Goal: Task Accomplishment & Management: Manage account settings

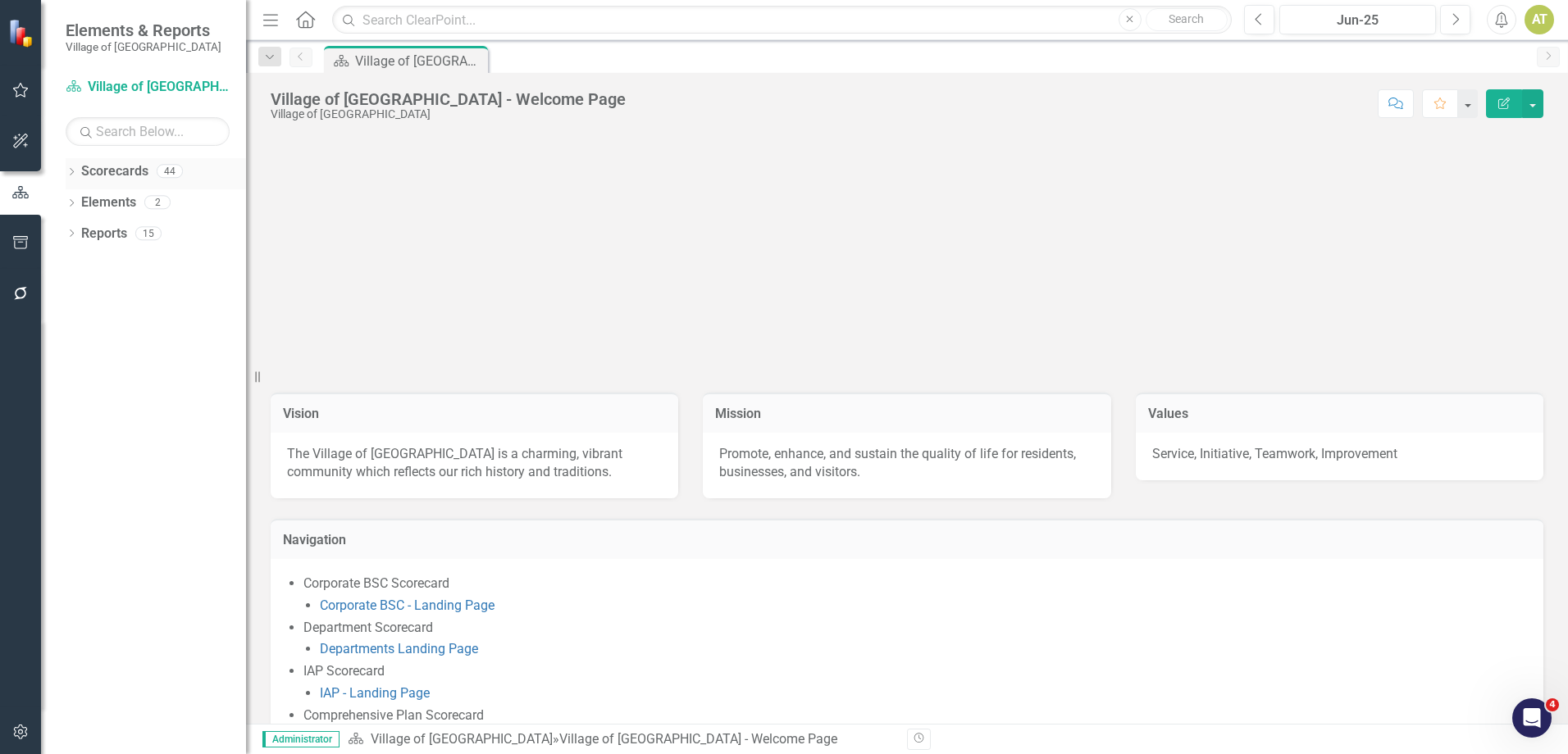
click at [69, 171] on icon "Dropdown" at bounding box center [71, 173] width 12 height 9
click at [19, 91] on icon "button" at bounding box center [21, 90] width 17 height 13
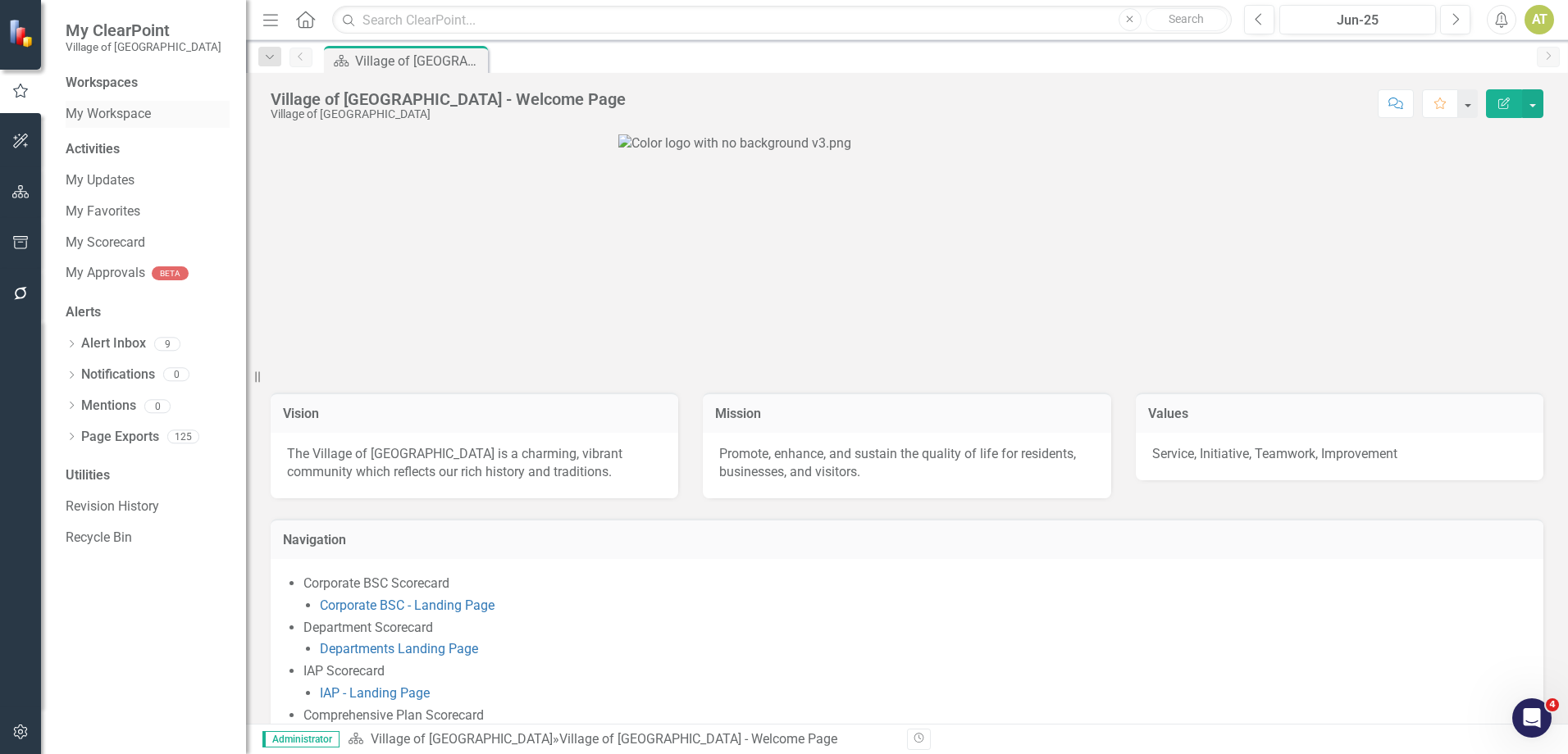
click at [131, 106] on link "My Workspace" at bounding box center [147, 114] width 164 height 19
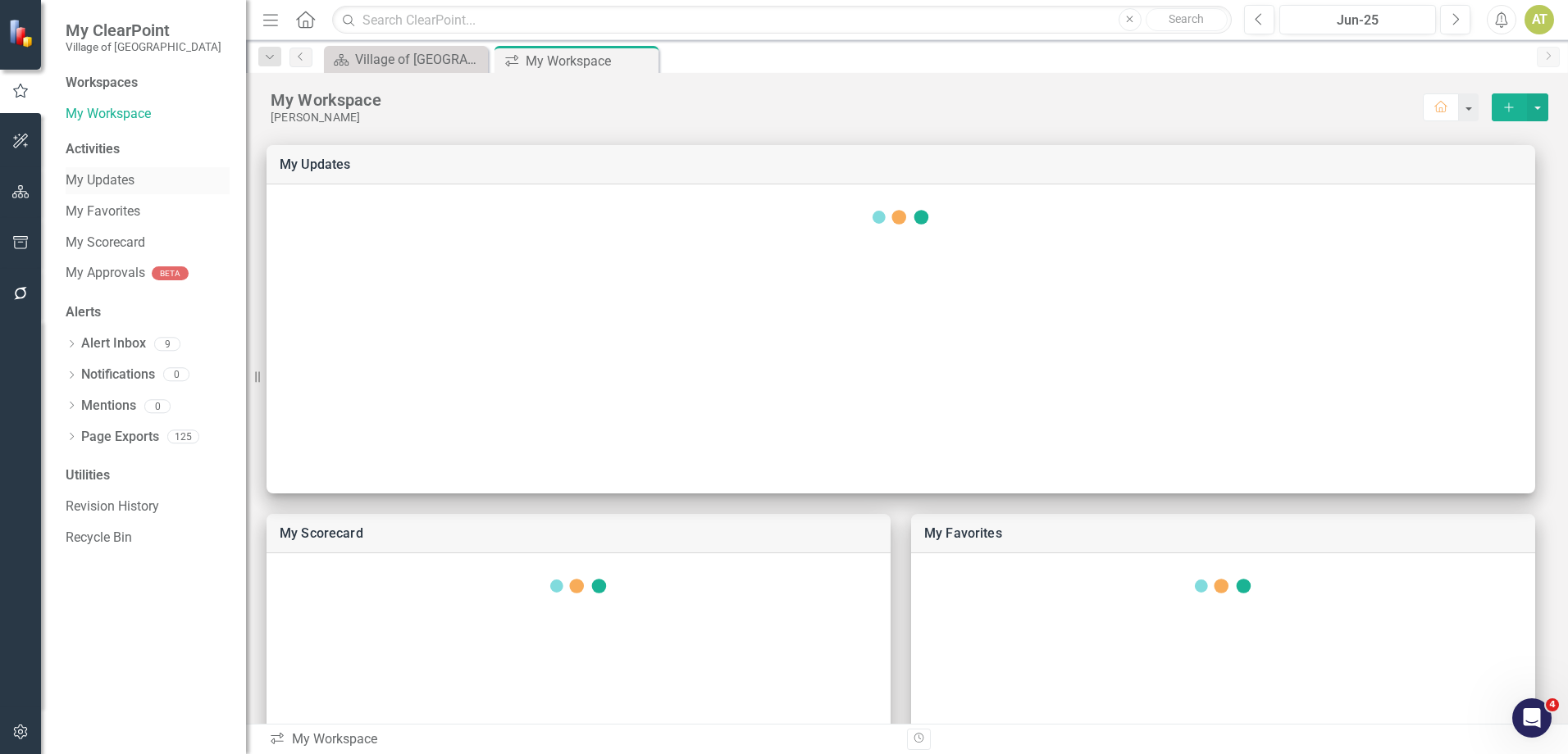
click at [132, 182] on link "My Updates" at bounding box center [147, 180] width 164 height 19
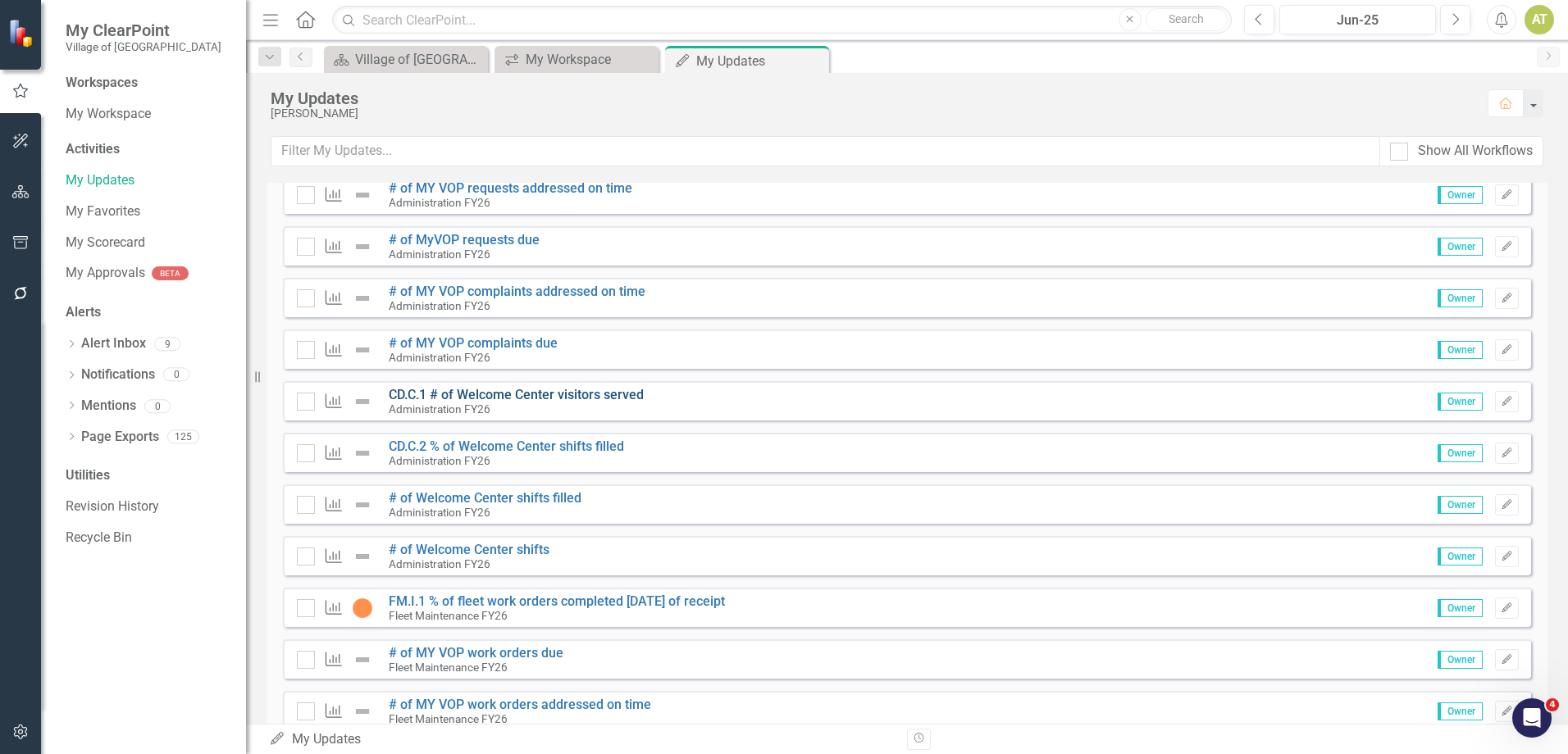
scroll to position [328, 0]
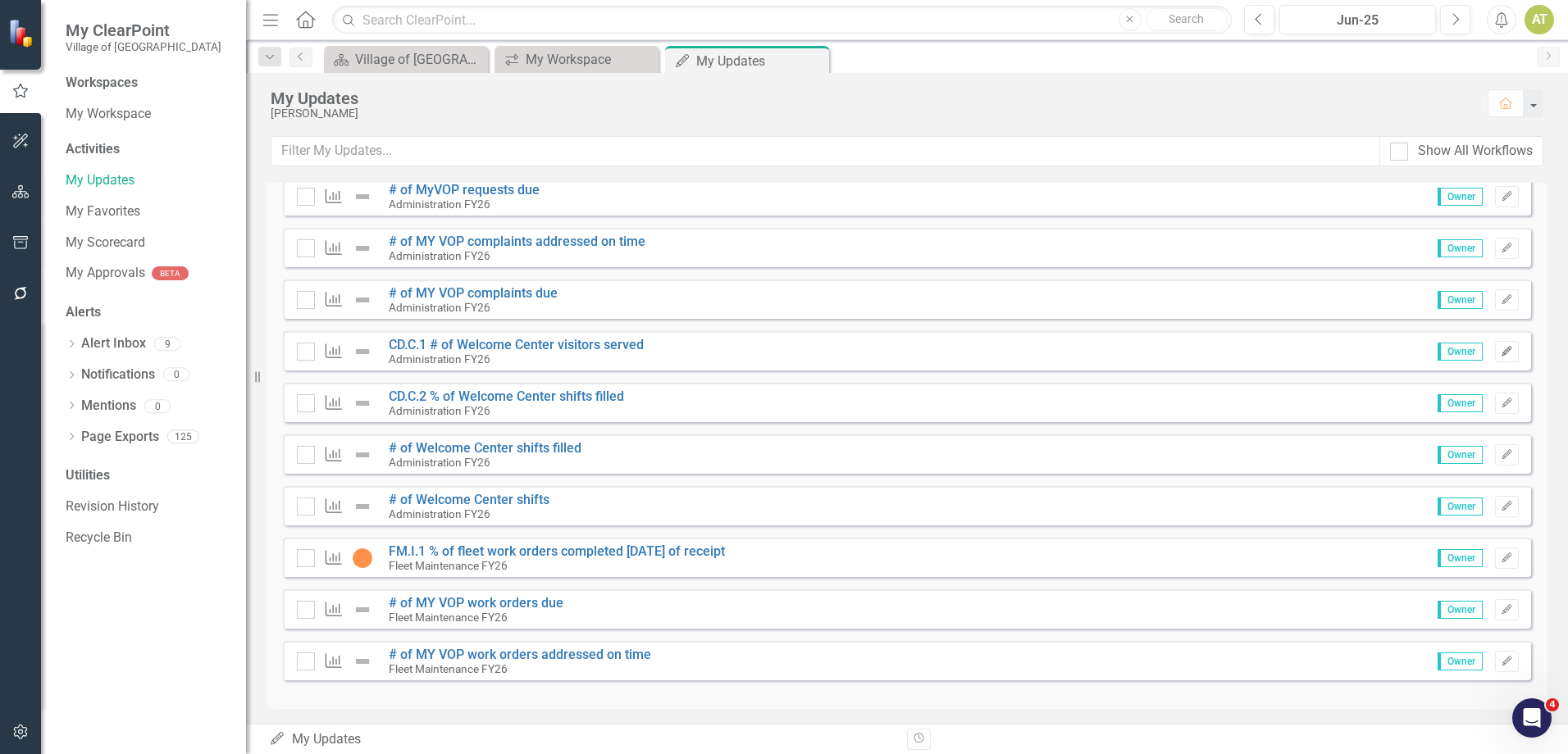
click at [1501, 352] on icon "Edit" at bounding box center [1507, 351] width 13 height 10
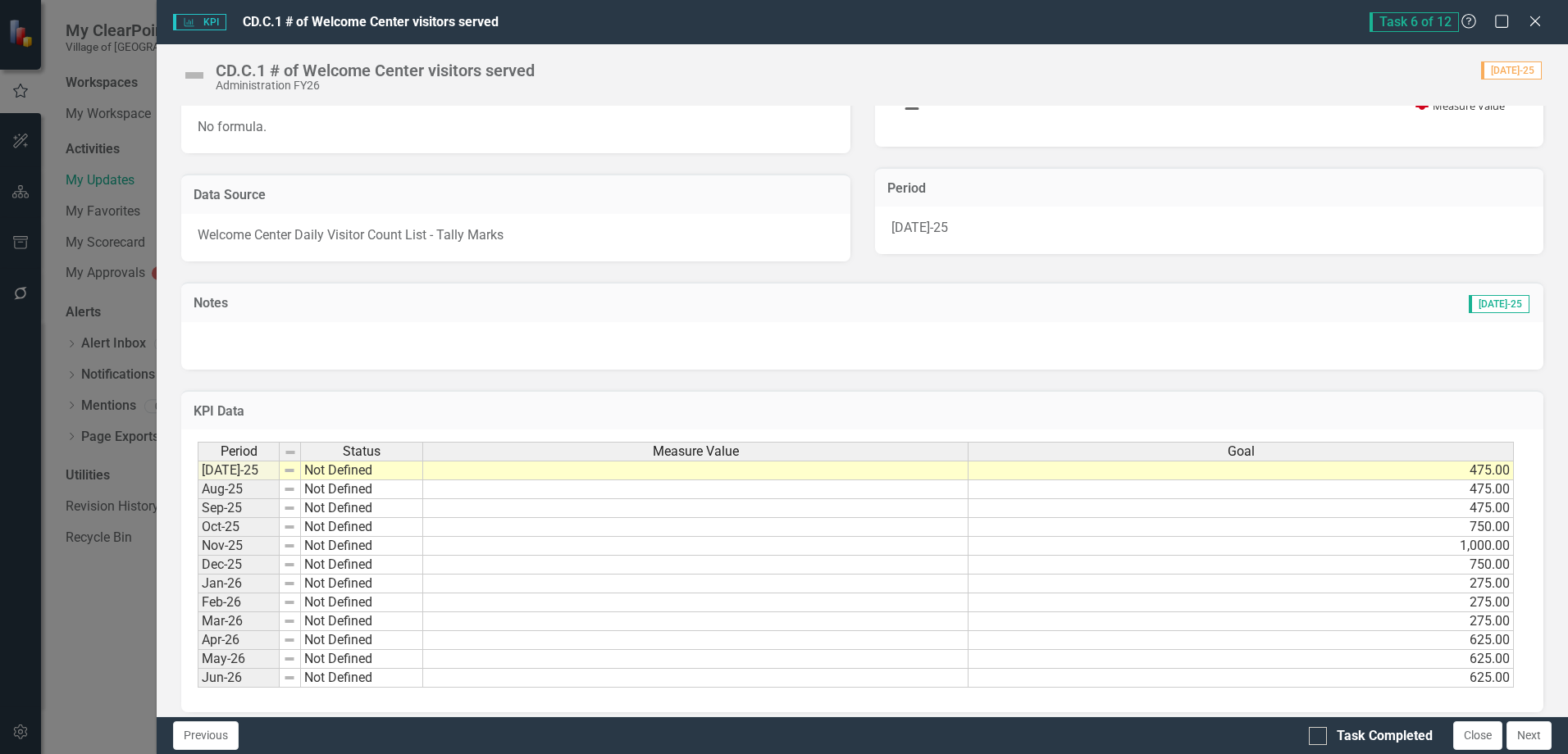
scroll to position [286, 0]
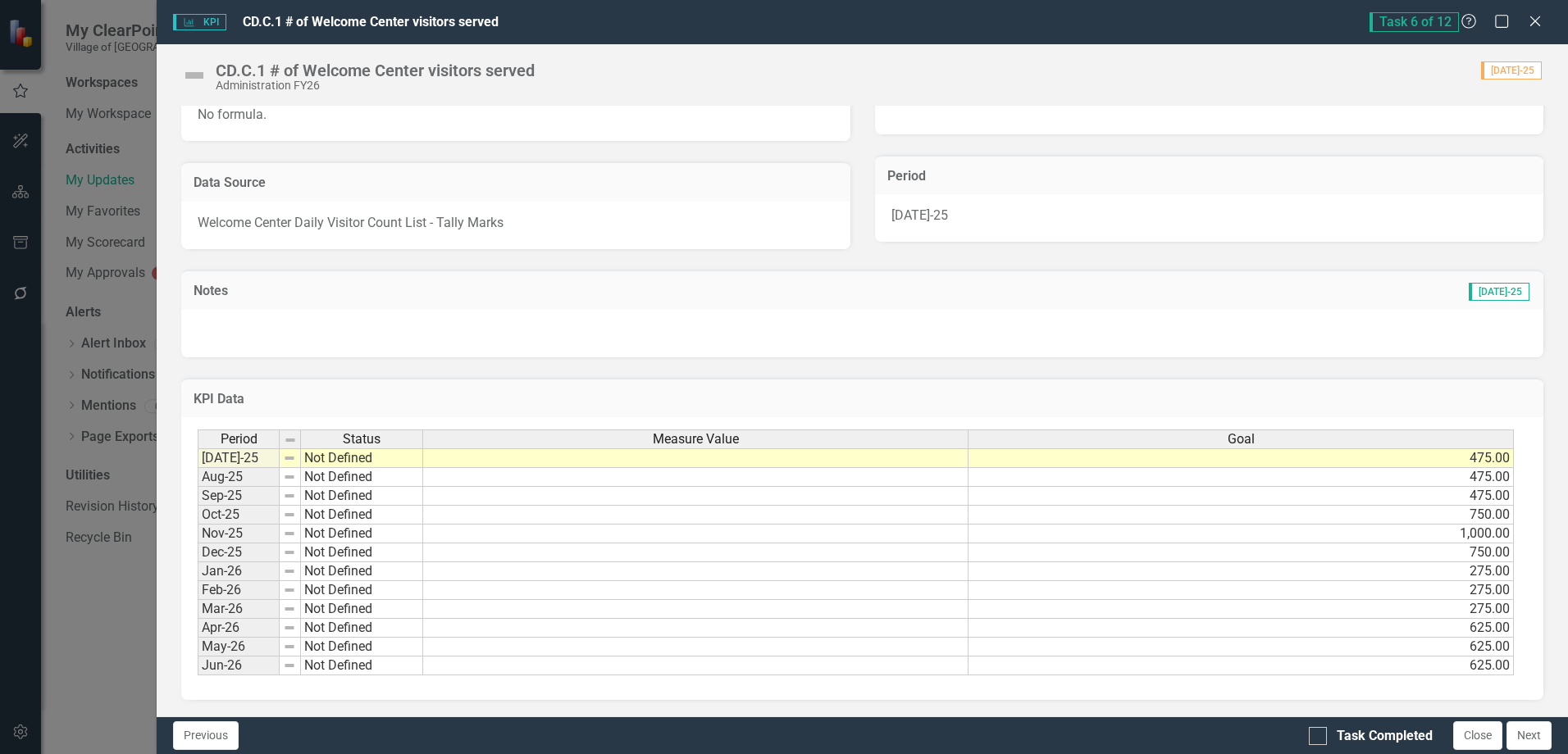
click at [646, 458] on td at bounding box center [695, 458] width 545 height 20
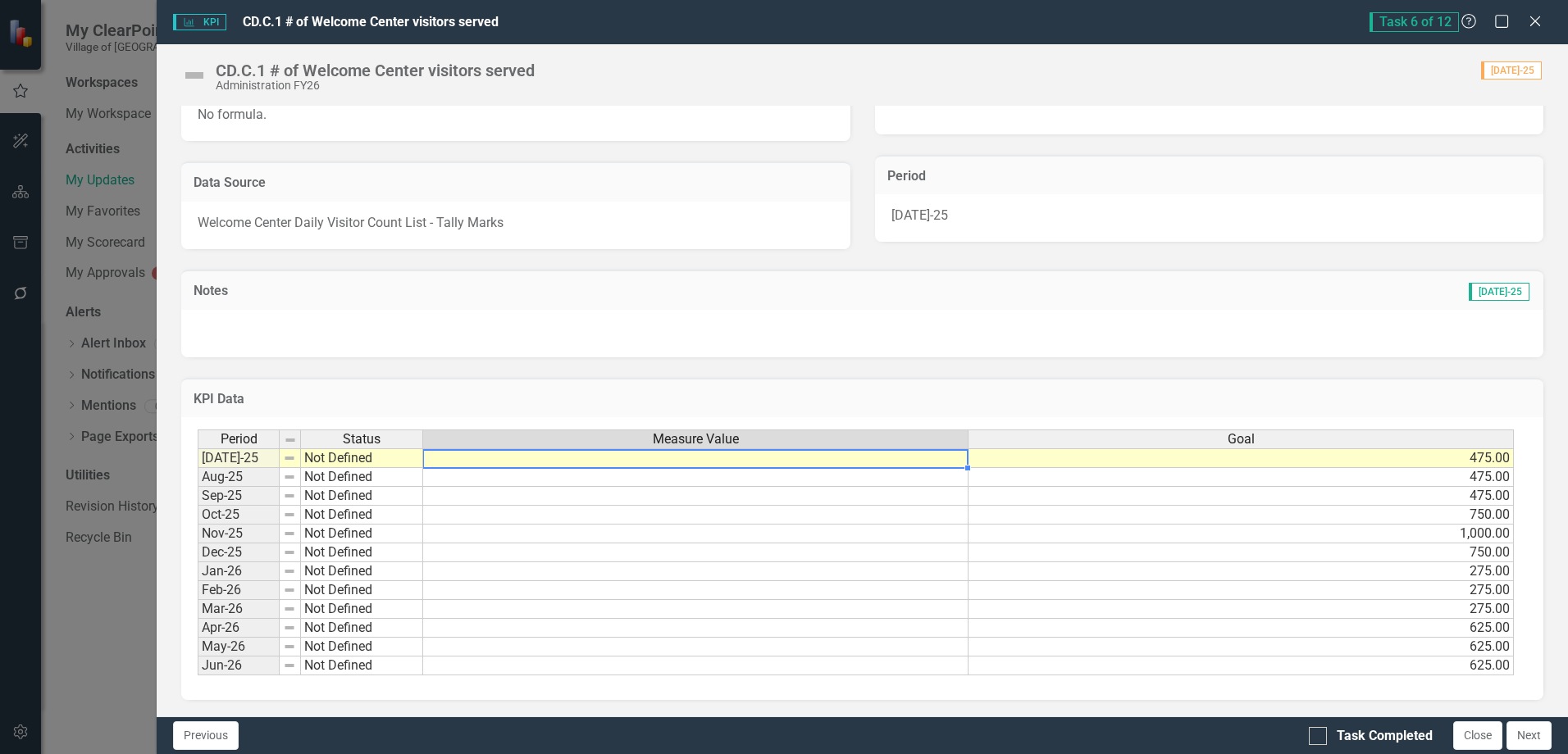
click at [646, 458] on td at bounding box center [695, 458] width 545 height 20
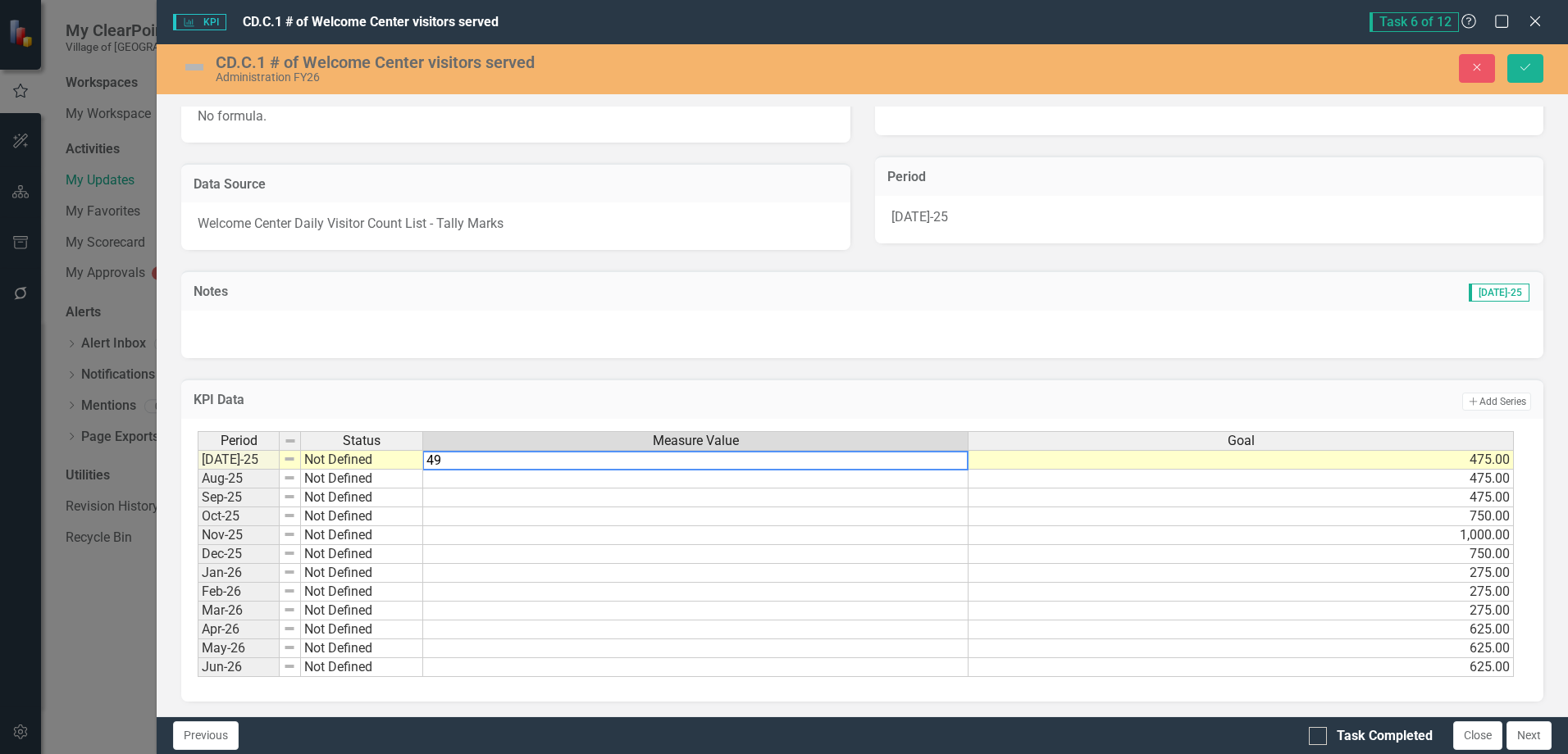
type textarea "492"
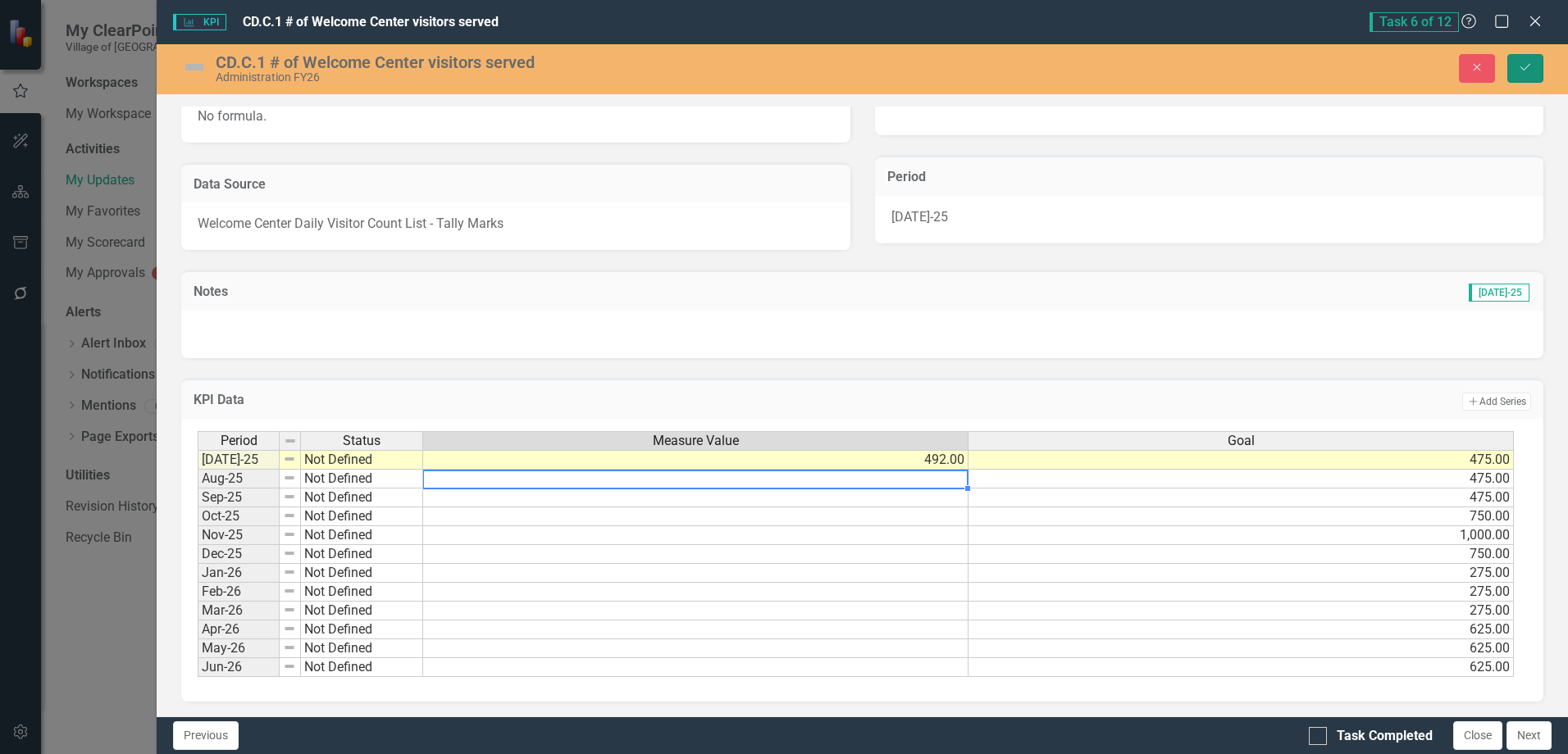
click at [1531, 73] on button "Save" at bounding box center [1525, 68] width 36 height 29
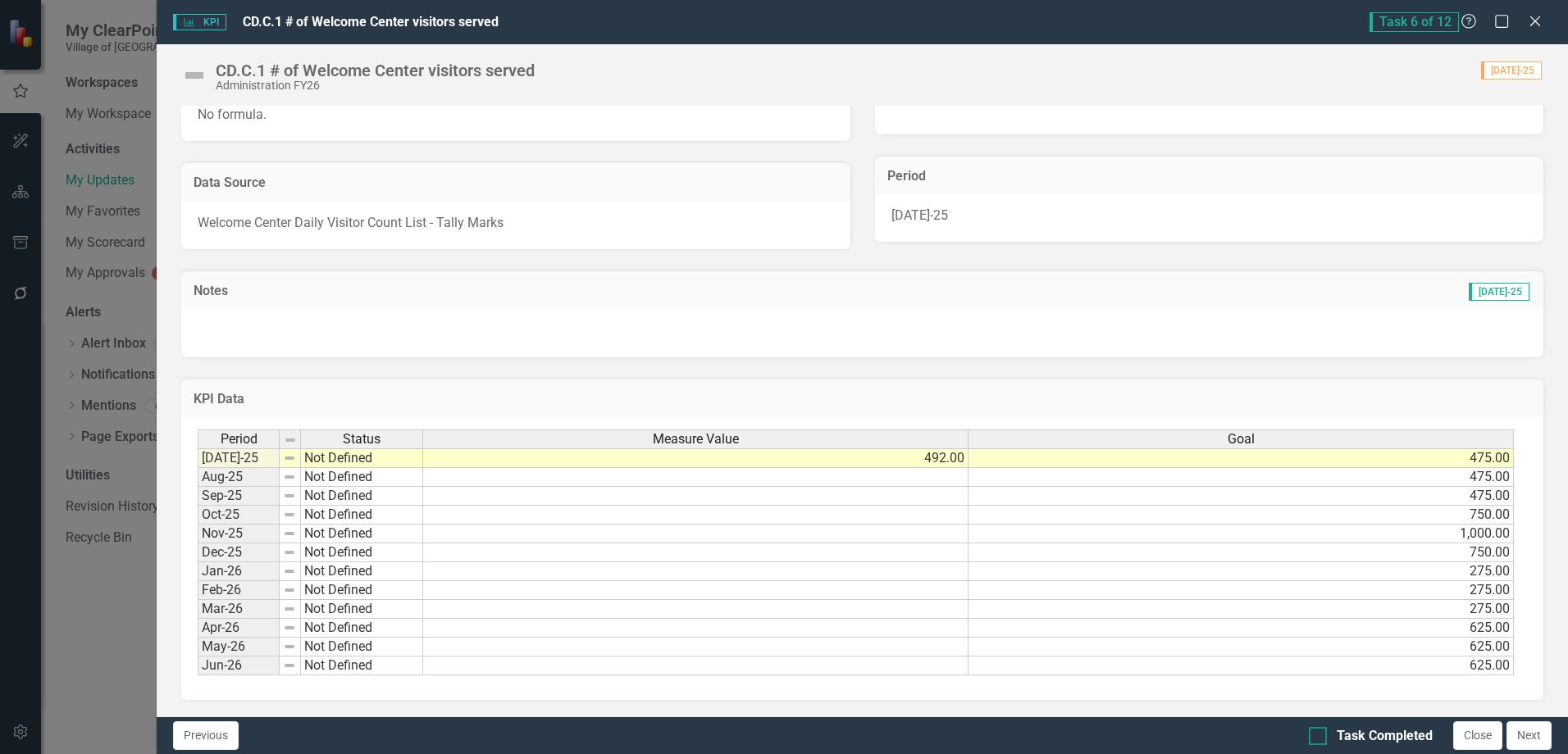
click at [1322, 738] on div at bounding box center [1317, 736] width 18 height 18
click at [1319, 738] on input "Task Completed" at bounding box center [1314, 733] width 11 height 11
checkbox input "true"
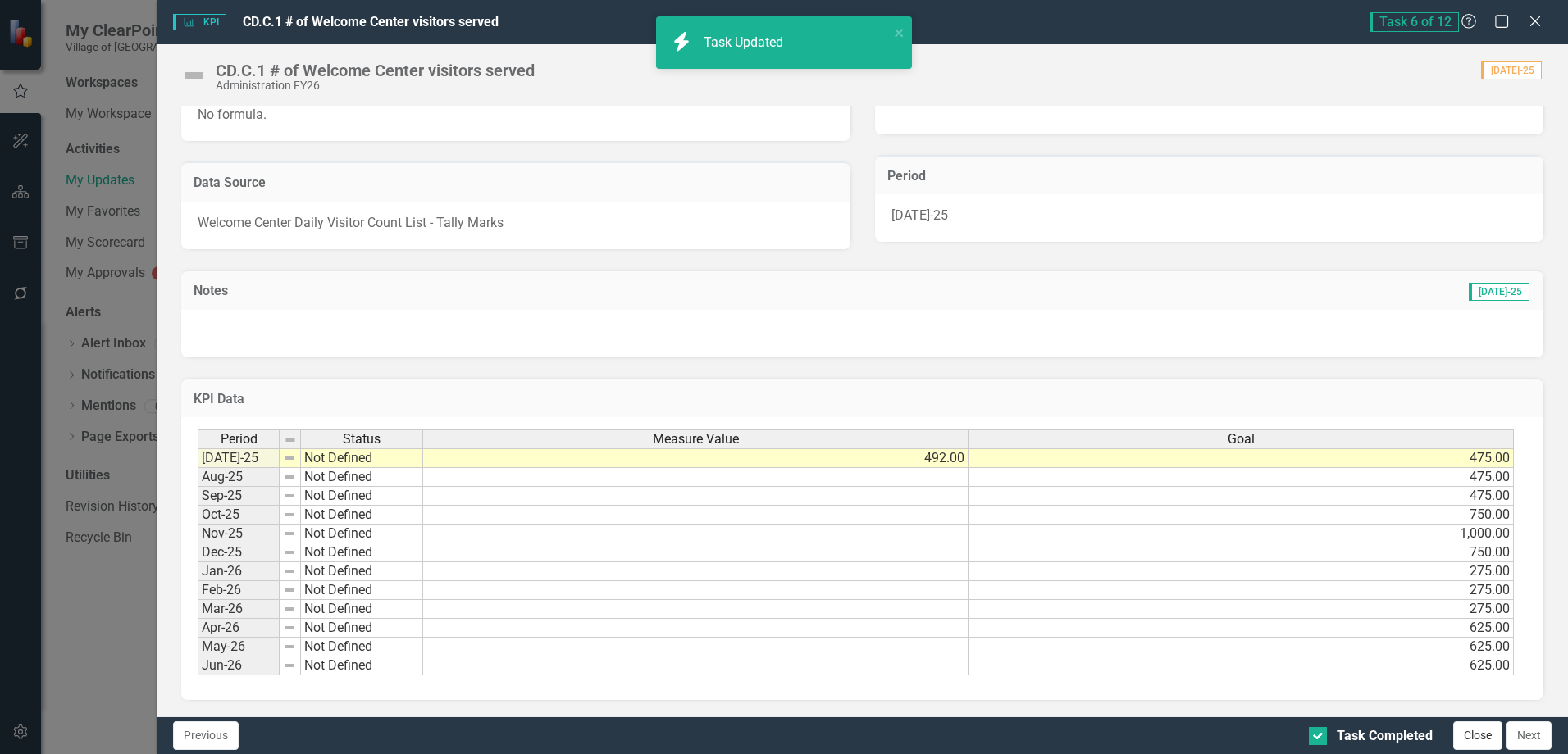
click at [1481, 738] on button "Close" at bounding box center [1477, 735] width 49 height 29
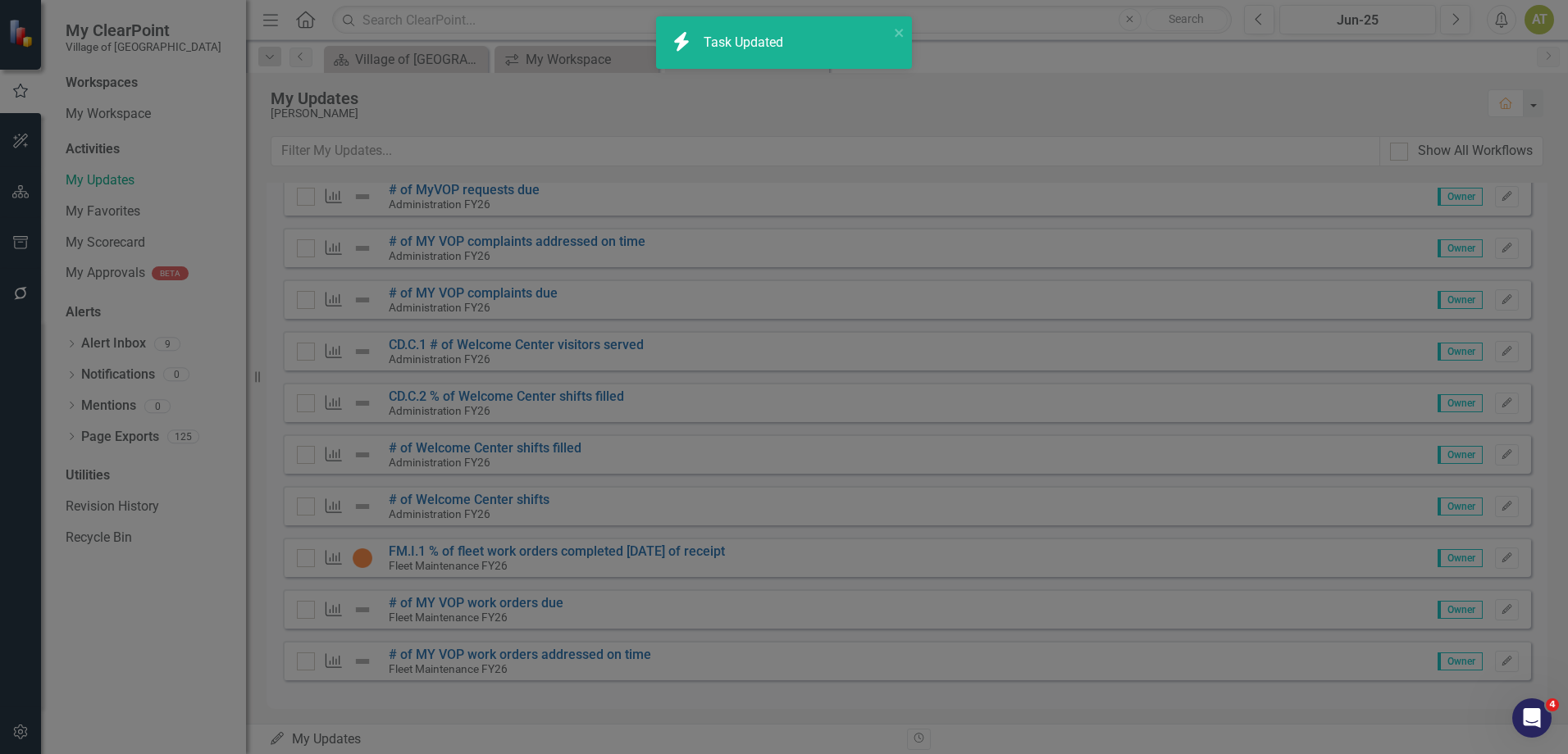
checkbox input "true"
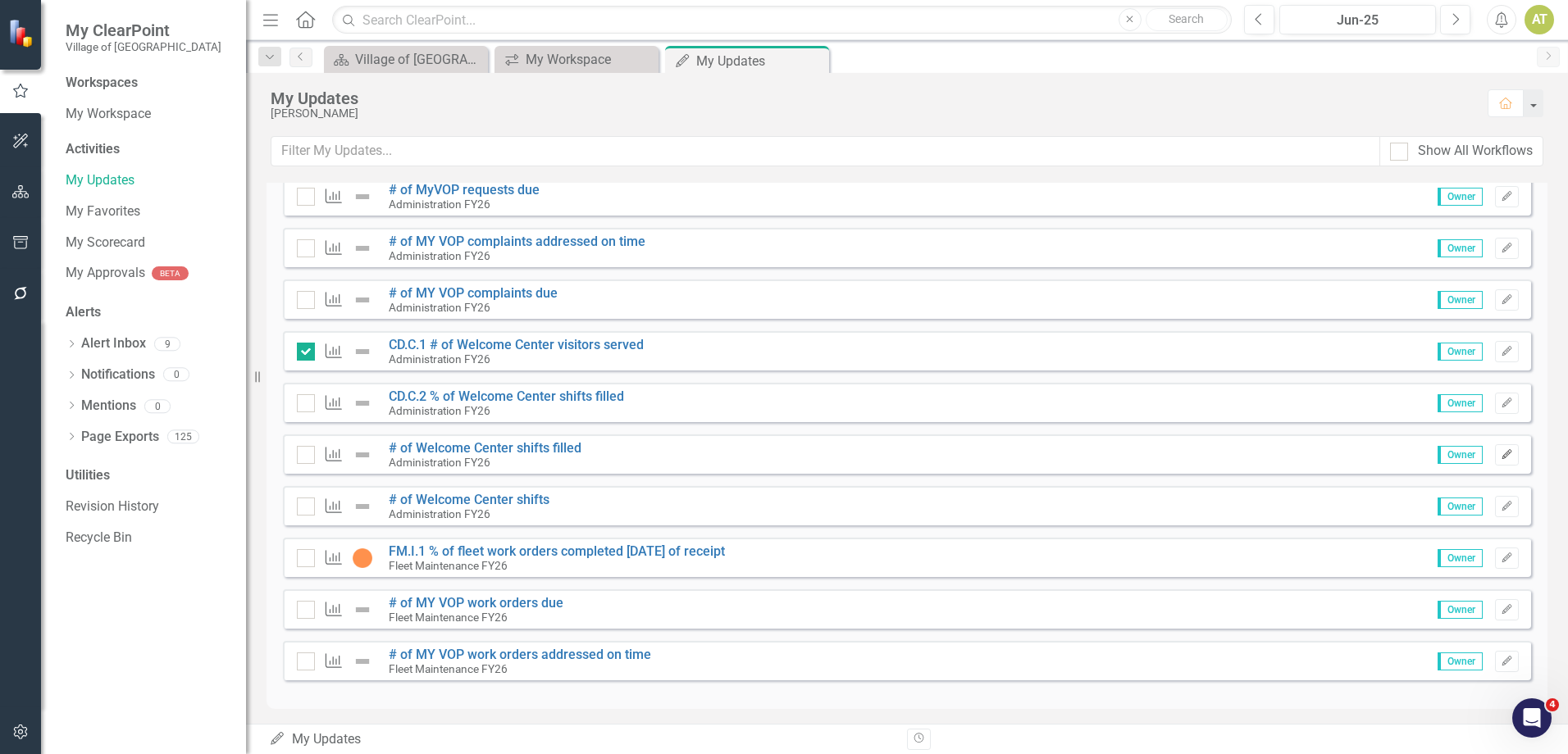
click at [1501, 458] on icon "Edit" at bounding box center [1507, 454] width 13 height 10
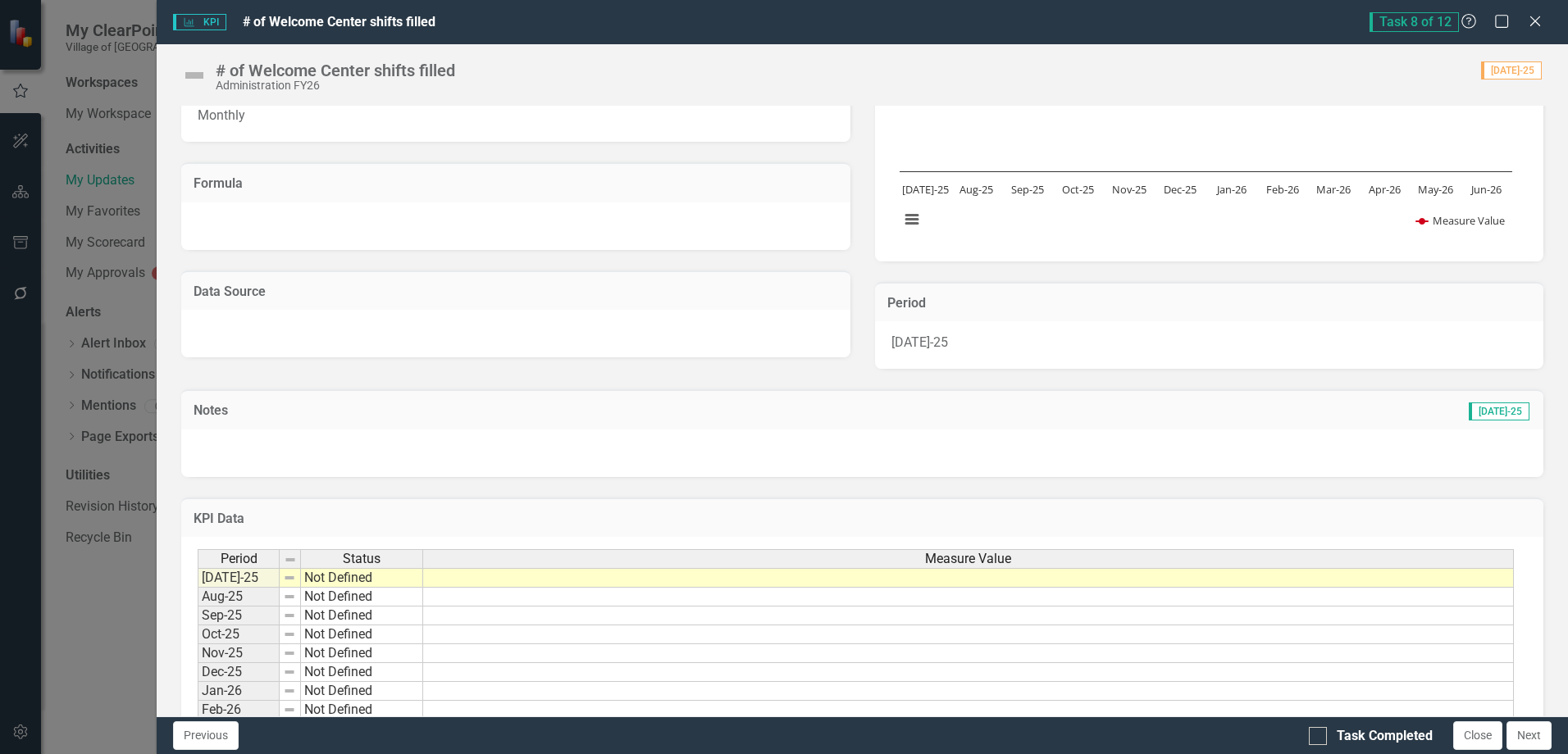
scroll to position [278, 0]
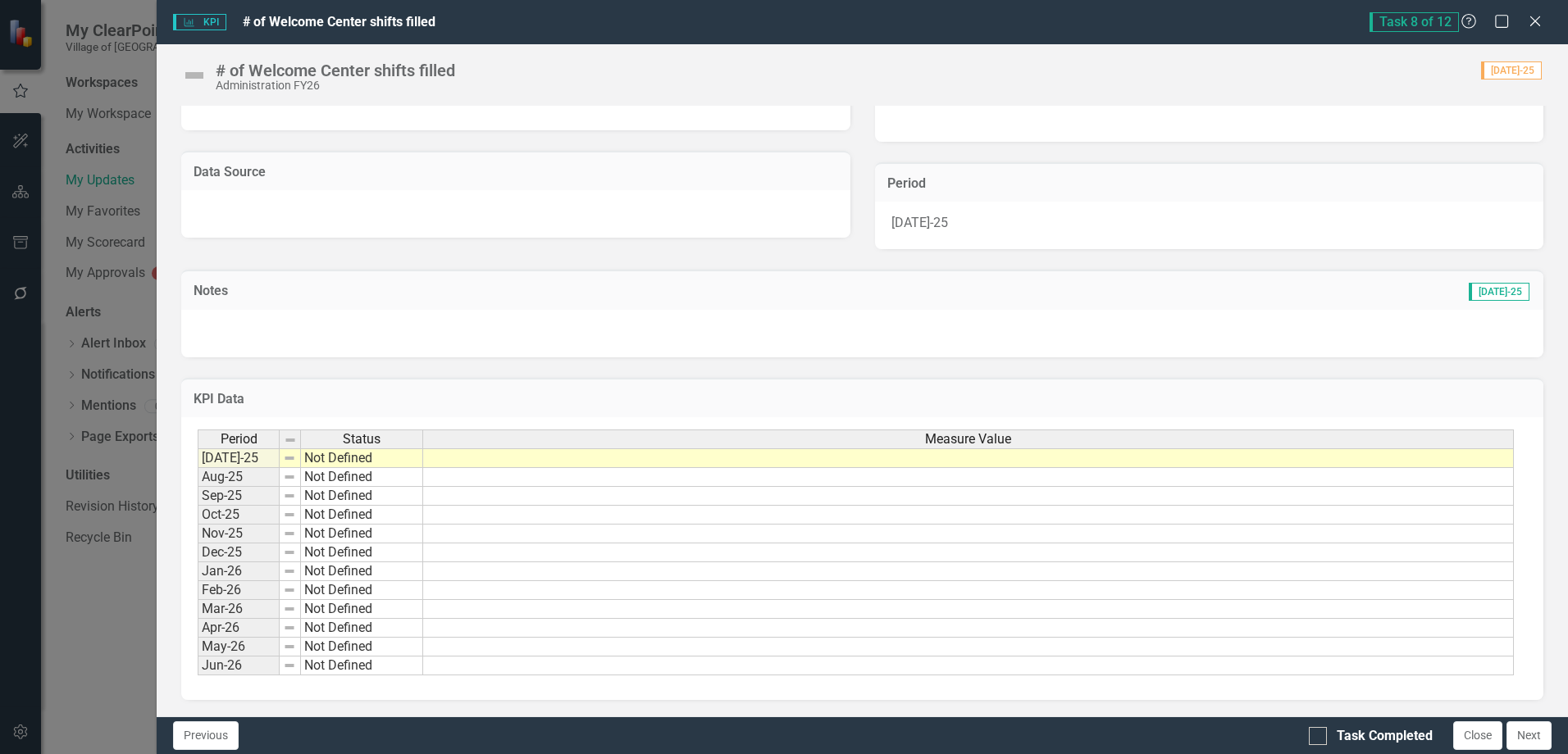
click at [918, 456] on td at bounding box center [968, 458] width 1090 height 20
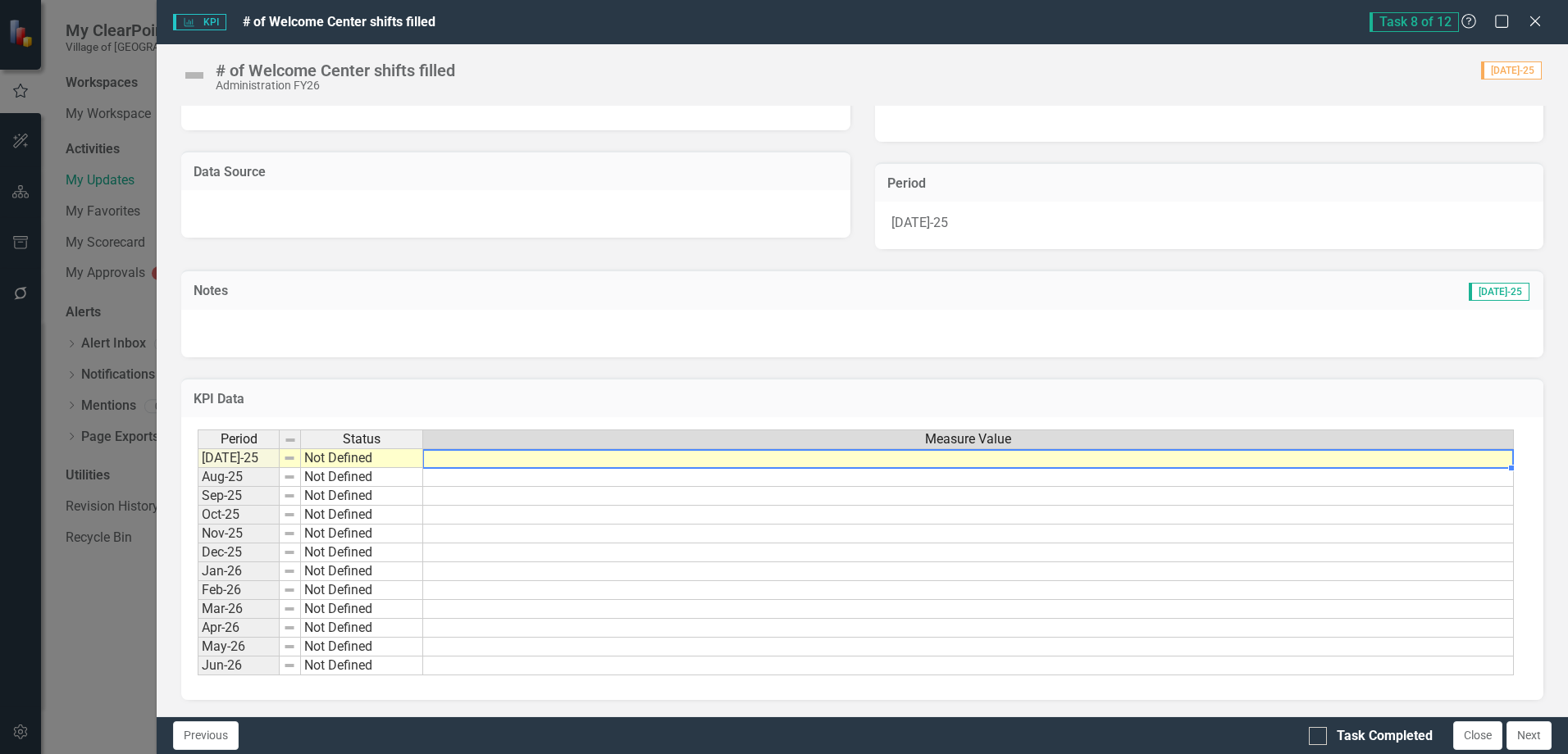
click at [918, 456] on td at bounding box center [968, 458] width 1090 height 20
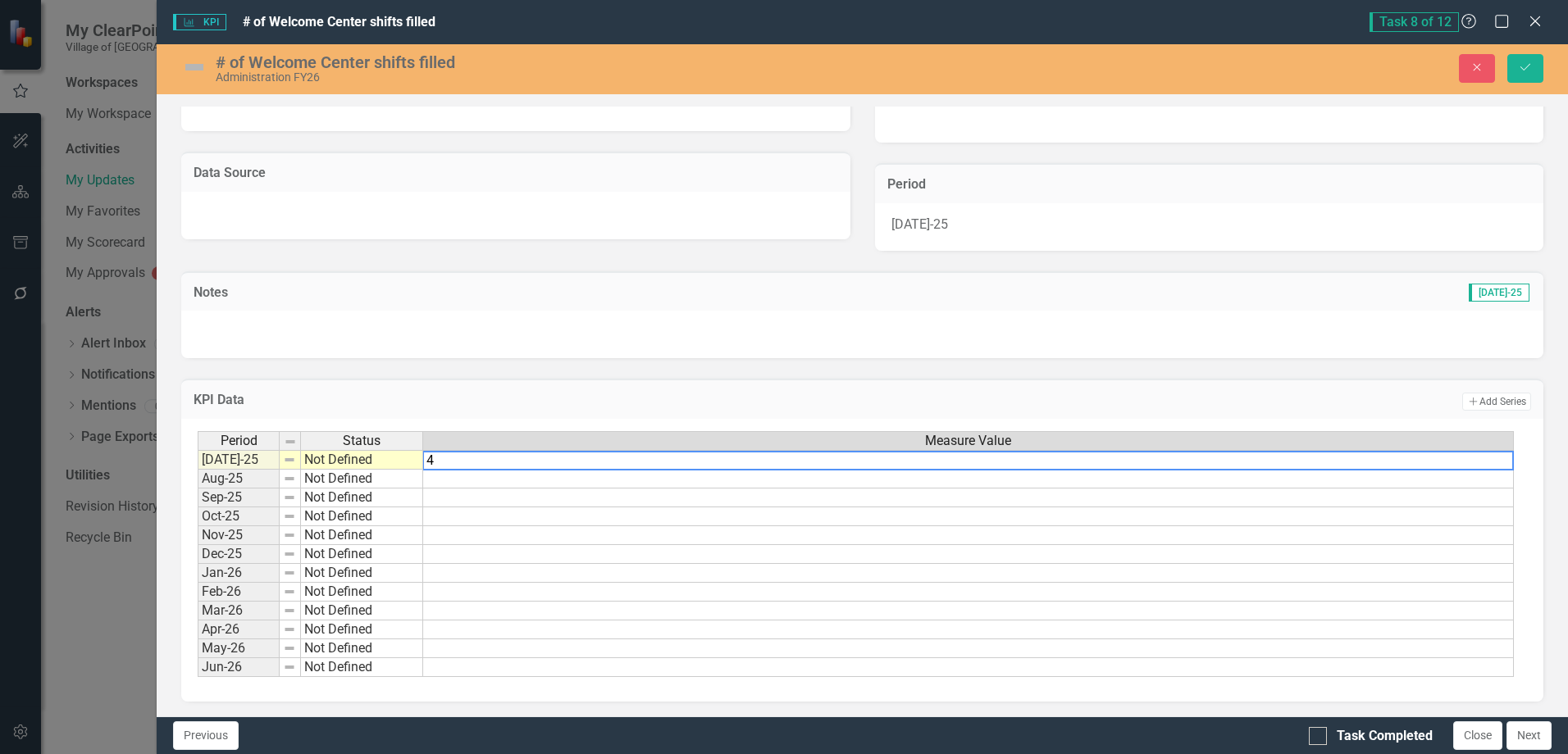
type textarea "40"
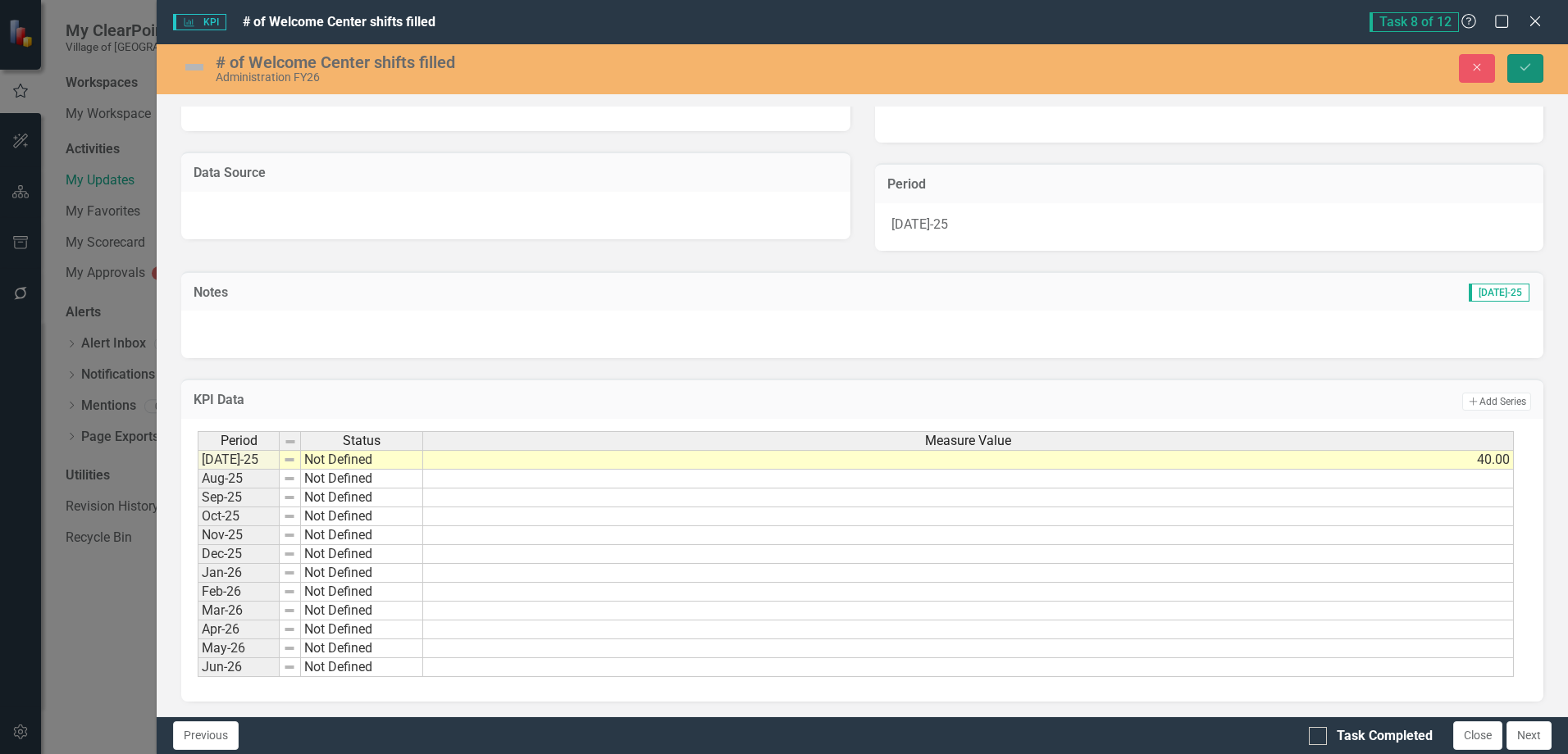
click at [1525, 73] on button "Save" at bounding box center [1525, 68] width 36 height 29
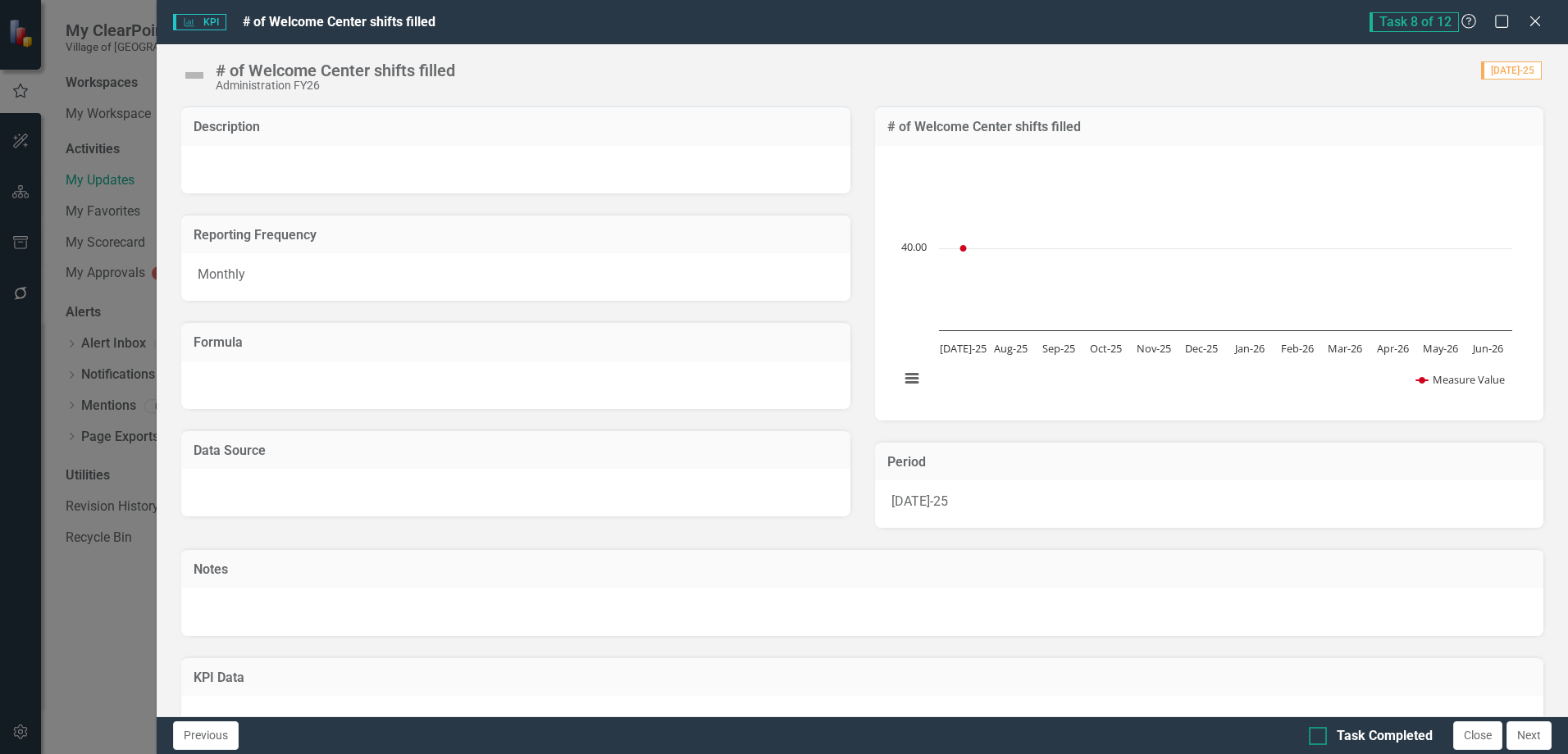
click at [1327, 738] on div "Task Completed" at bounding box center [1370, 736] width 124 height 19
click at [1319, 738] on input "Task Completed" at bounding box center [1314, 733] width 11 height 11
checkbox input "true"
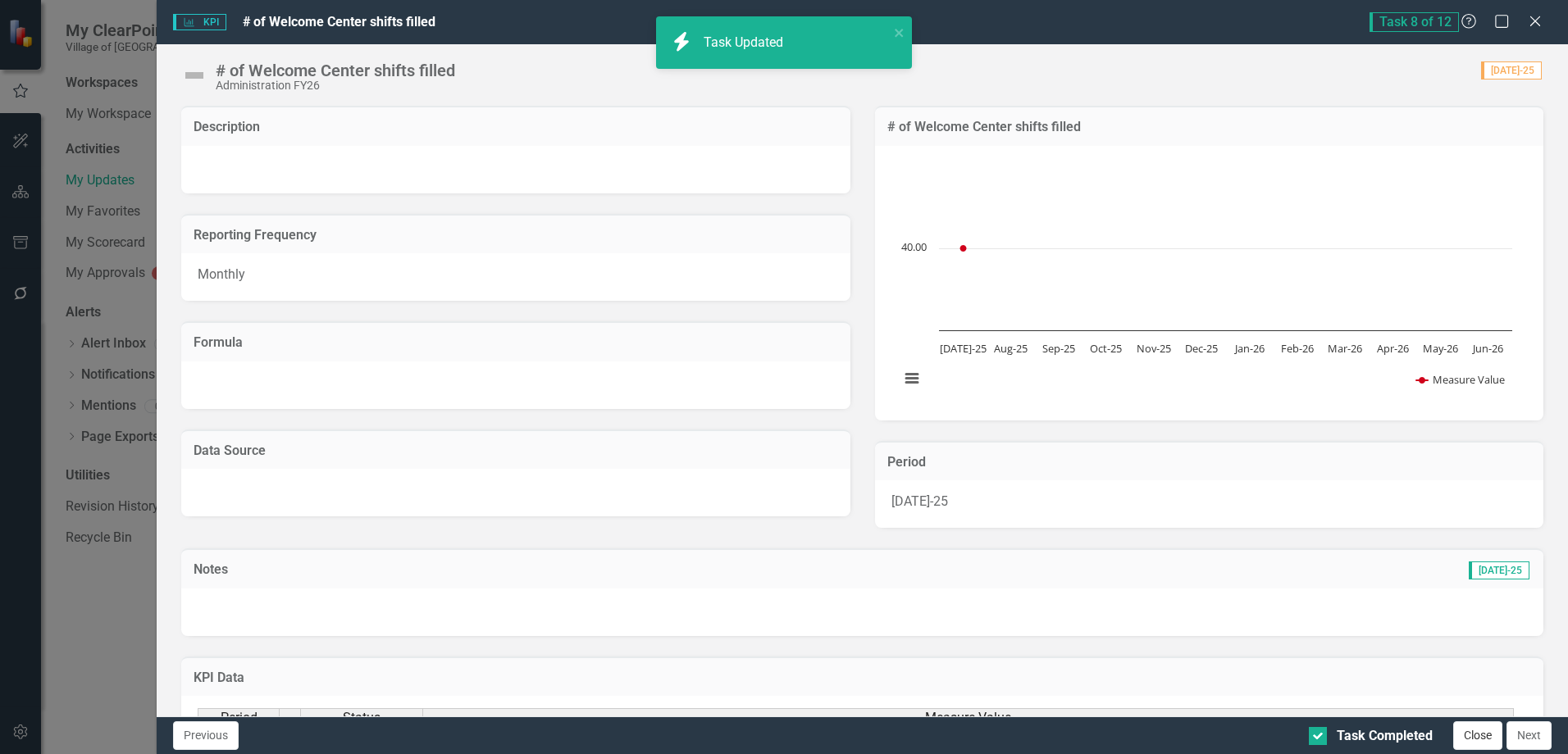
click at [1466, 733] on button "Close" at bounding box center [1477, 735] width 49 height 29
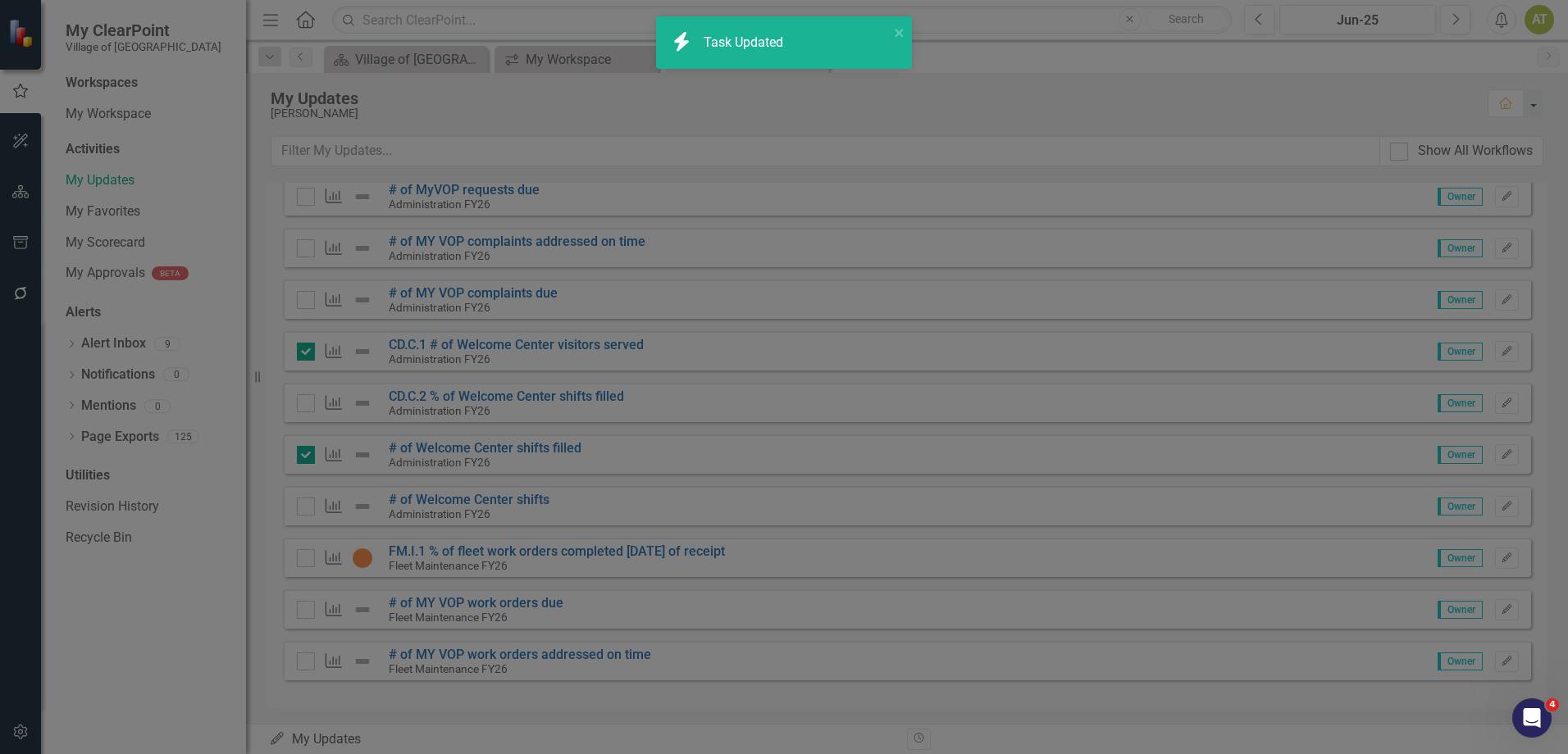
checkbox input "true"
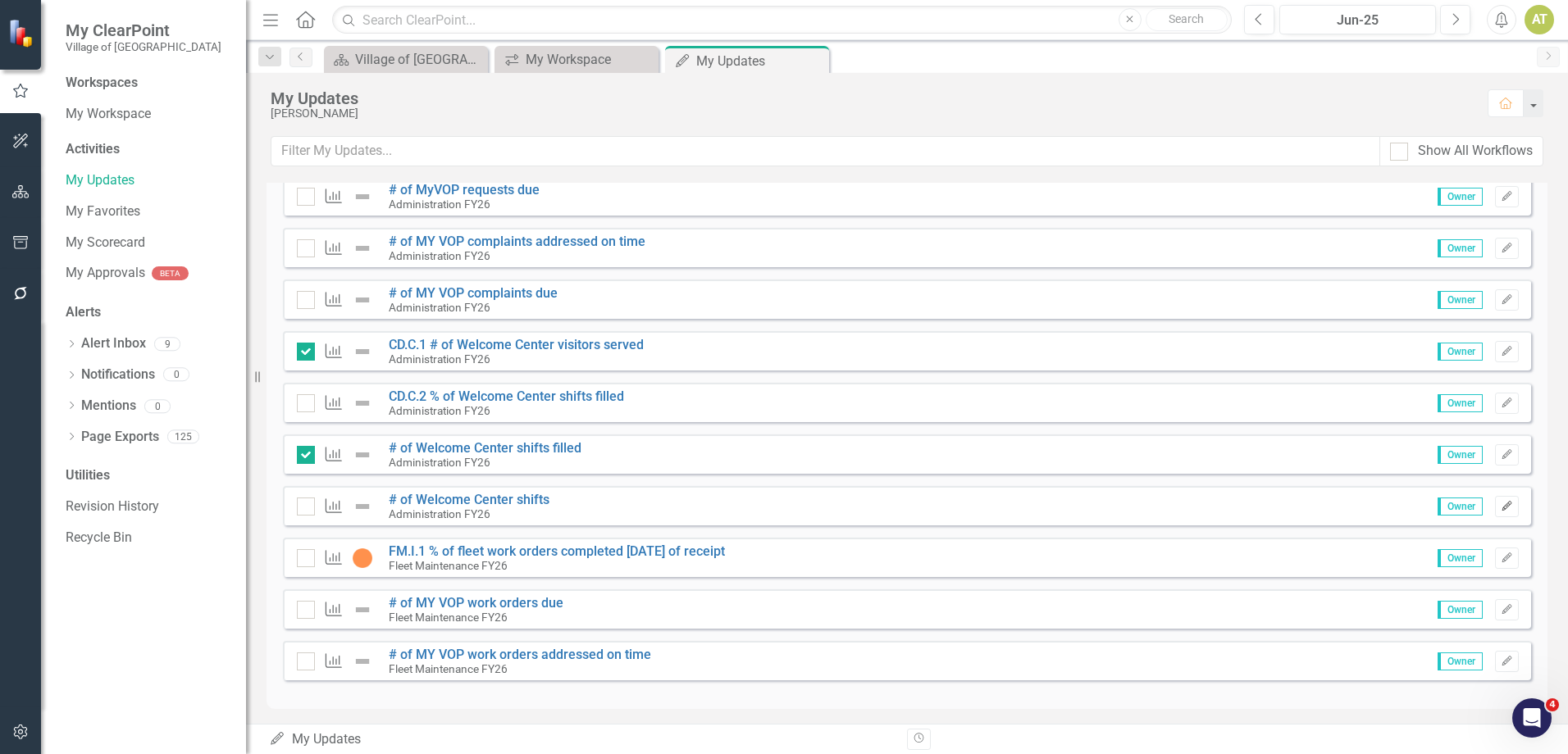
click at [1501, 510] on icon "Edit" at bounding box center [1507, 506] width 13 height 10
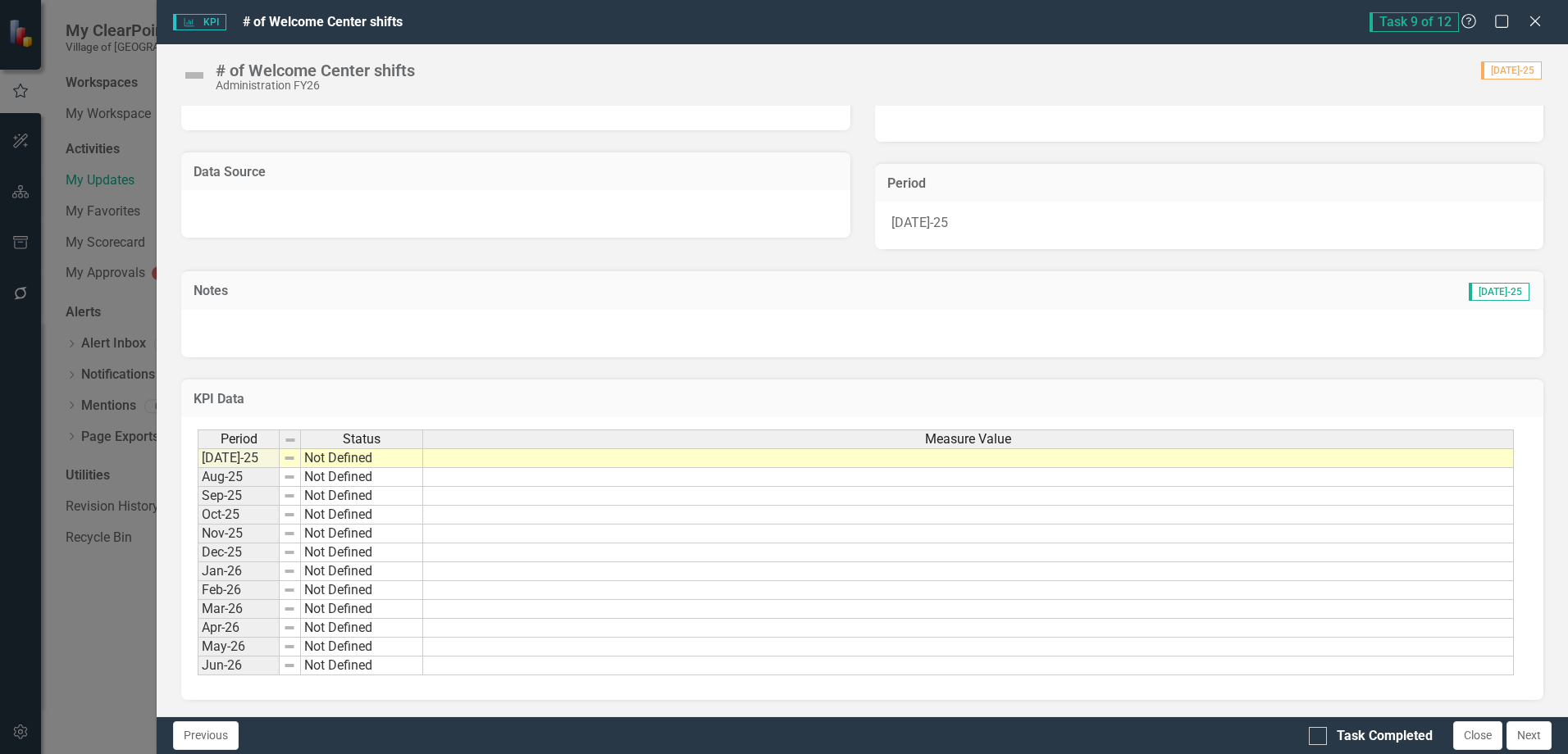
click at [802, 458] on td at bounding box center [968, 458] width 1090 height 20
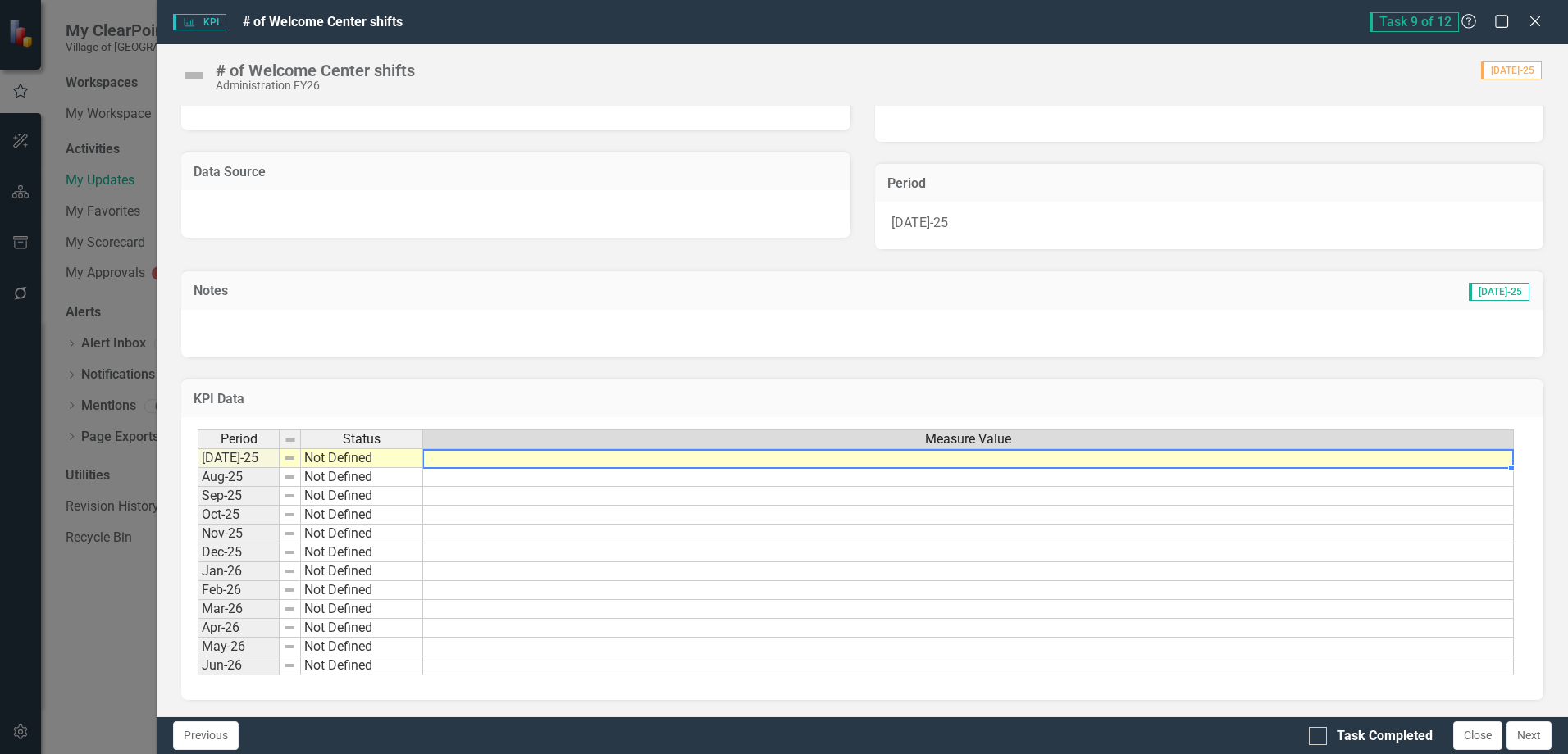
click at [802, 458] on td at bounding box center [968, 458] width 1090 height 20
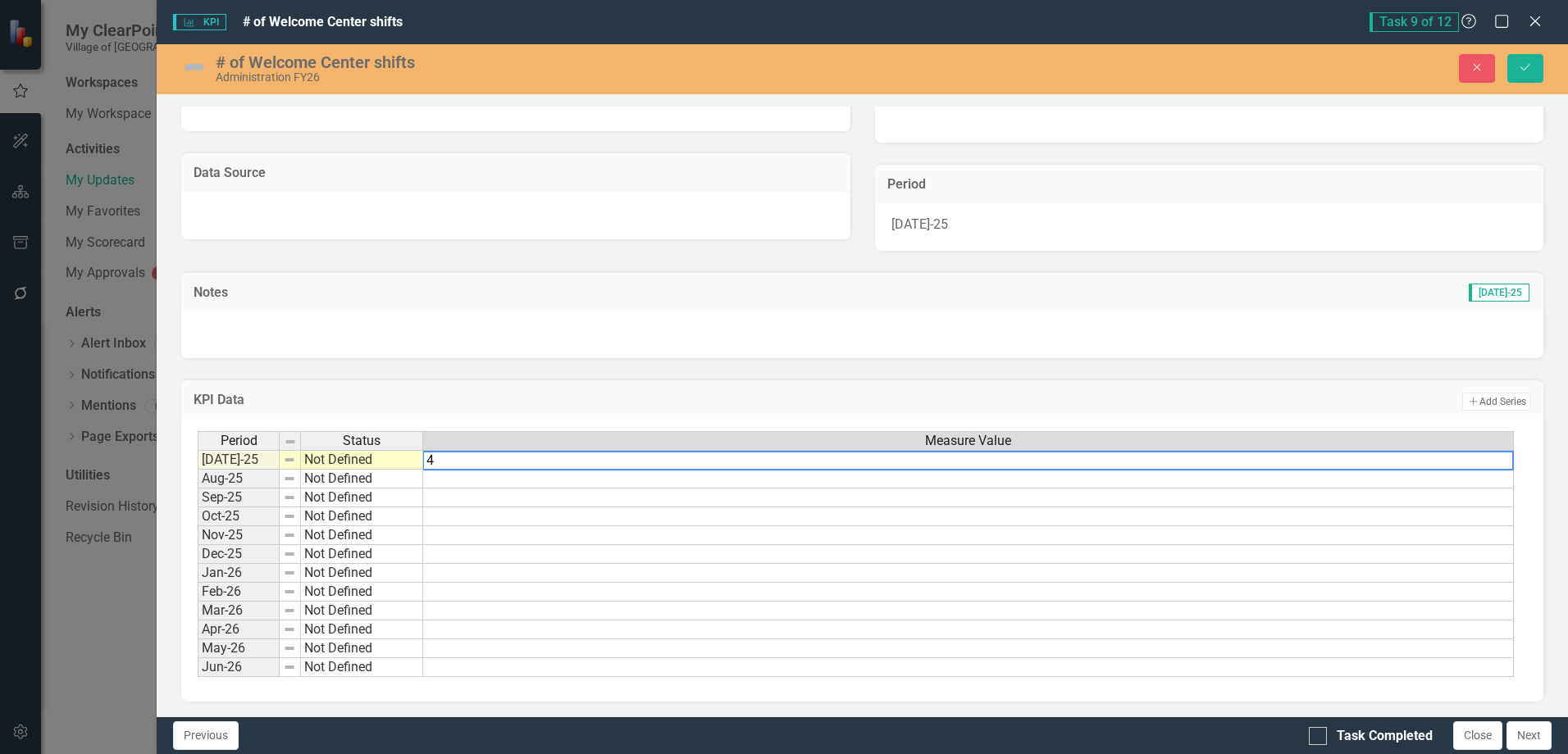
type textarea "40"
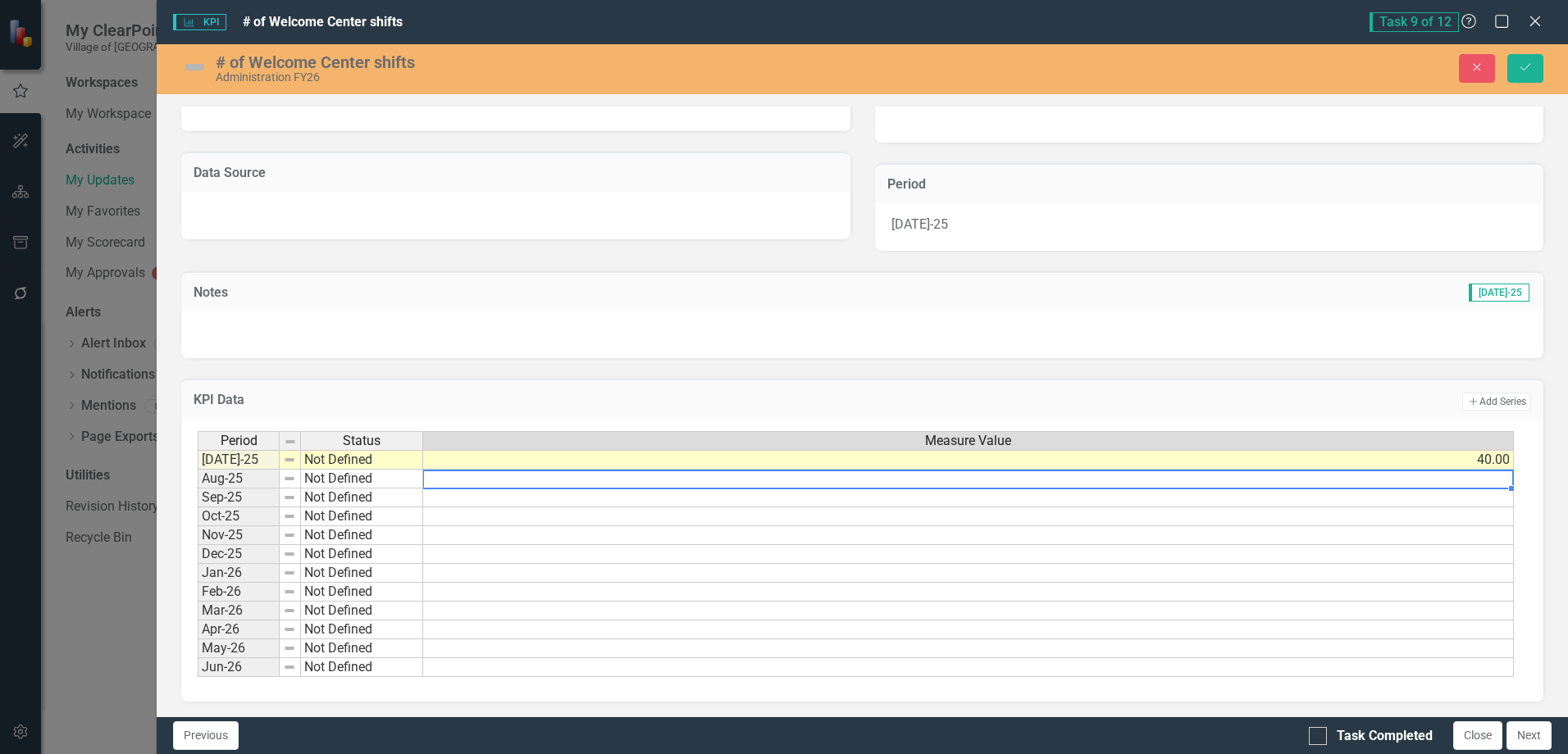
click at [1531, 52] on div "# of Welcome Center shifts Administration FY26 Close Save" at bounding box center [862, 69] width 1411 height 50
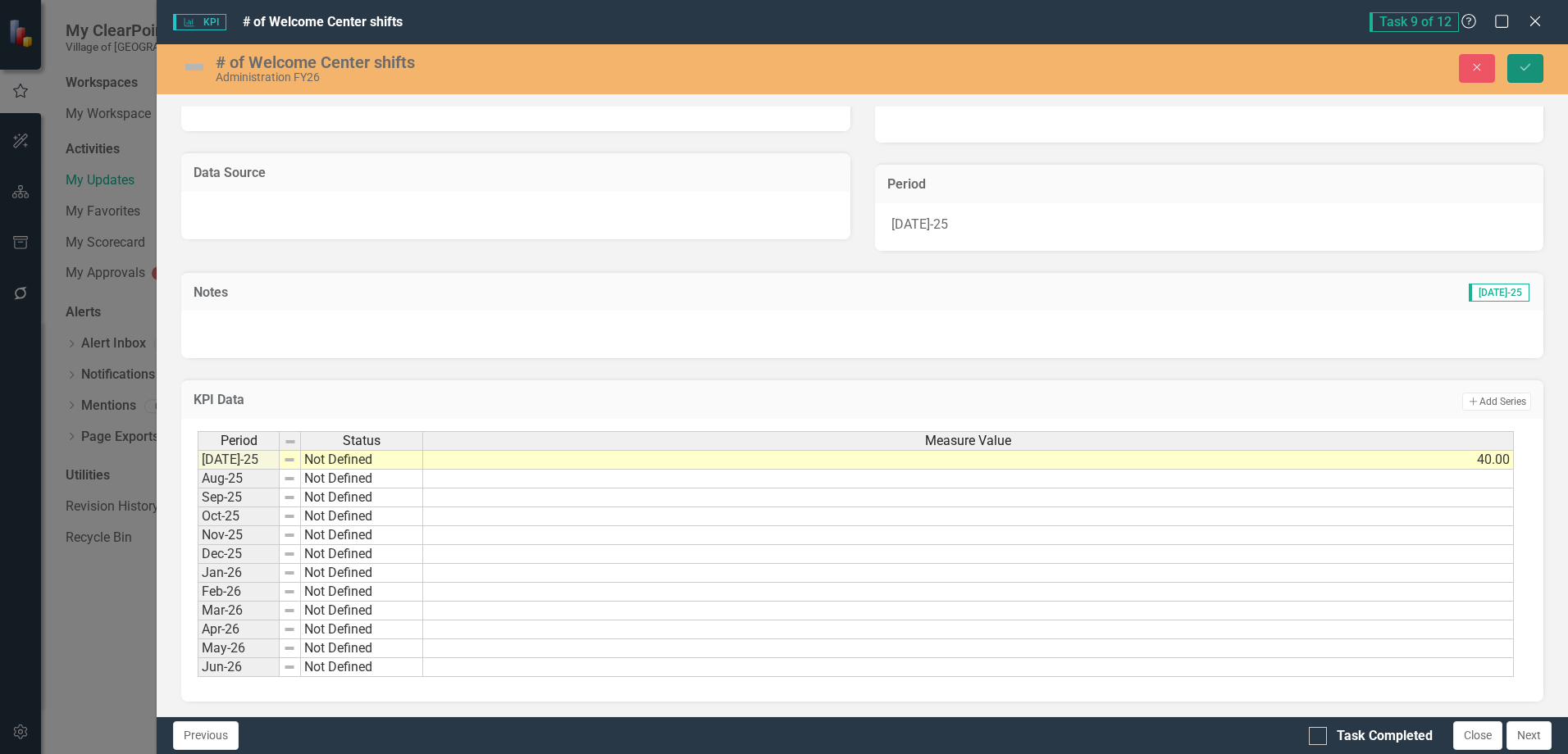
click at [1531, 60] on button "Save" at bounding box center [1525, 68] width 36 height 29
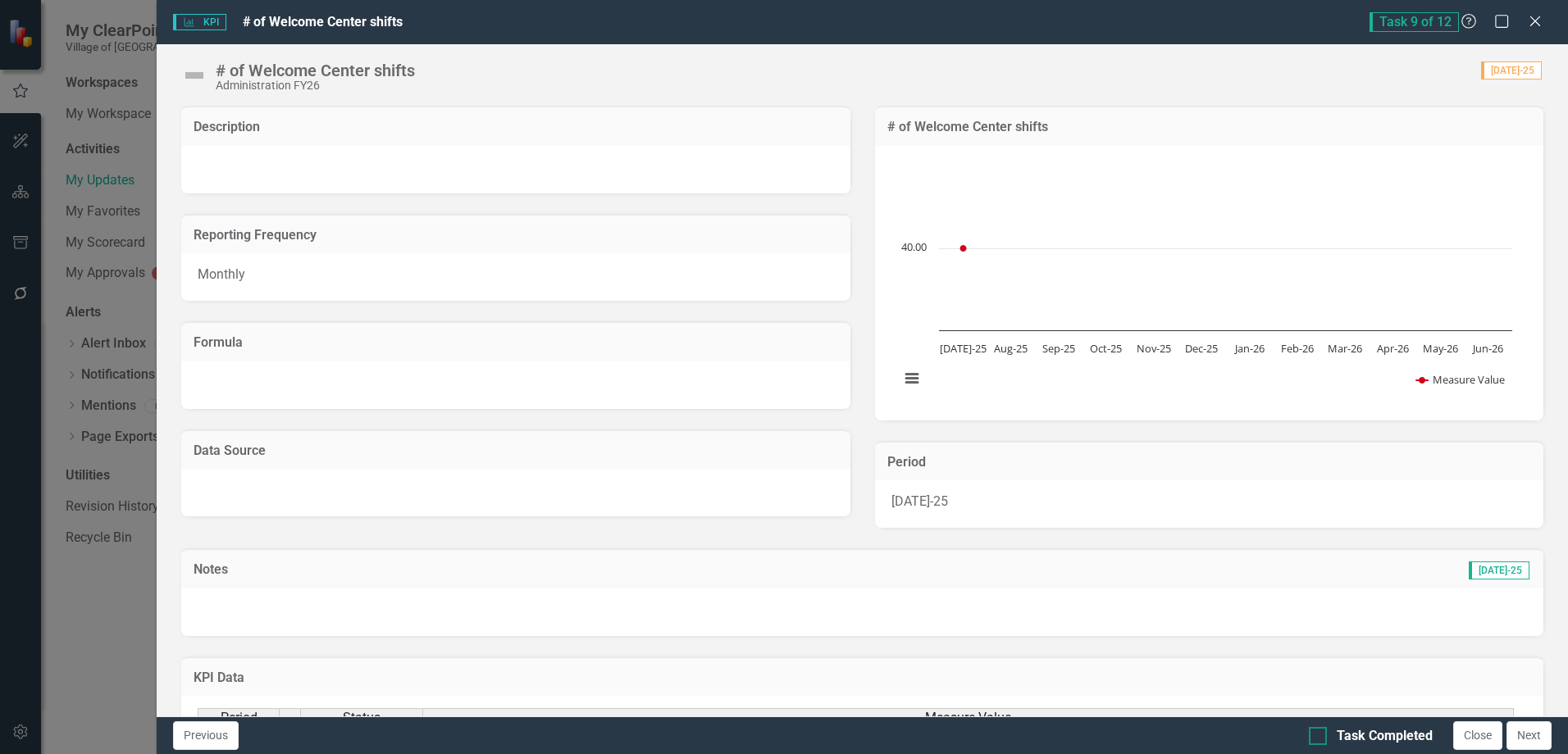
click at [1365, 735] on div "Task Completed" at bounding box center [1384, 736] width 96 height 19
click at [1319, 735] on input "Task Completed" at bounding box center [1314, 733] width 11 height 11
checkbox input "true"
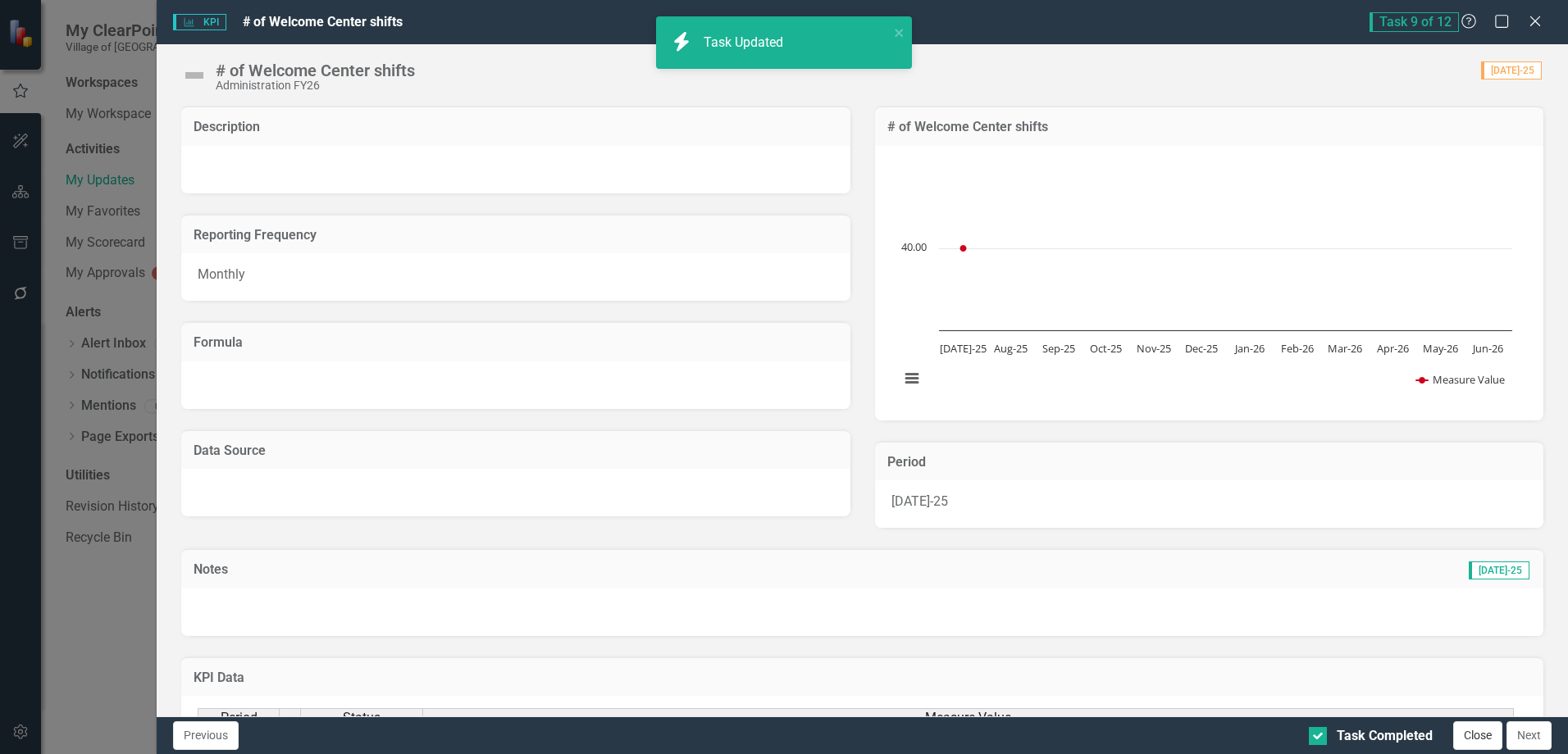
click at [1486, 730] on button "Close" at bounding box center [1477, 735] width 49 height 29
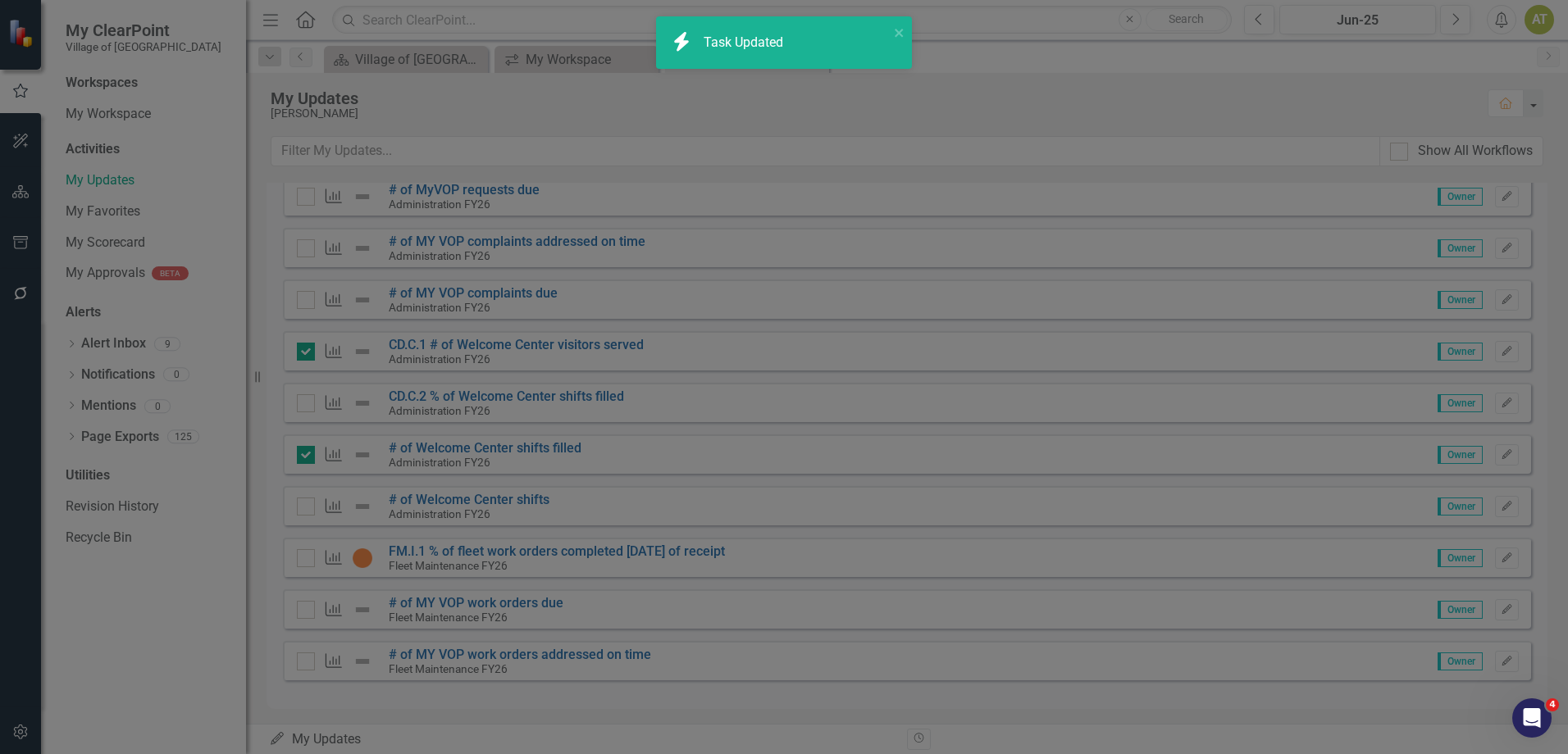
checkbox input "true"
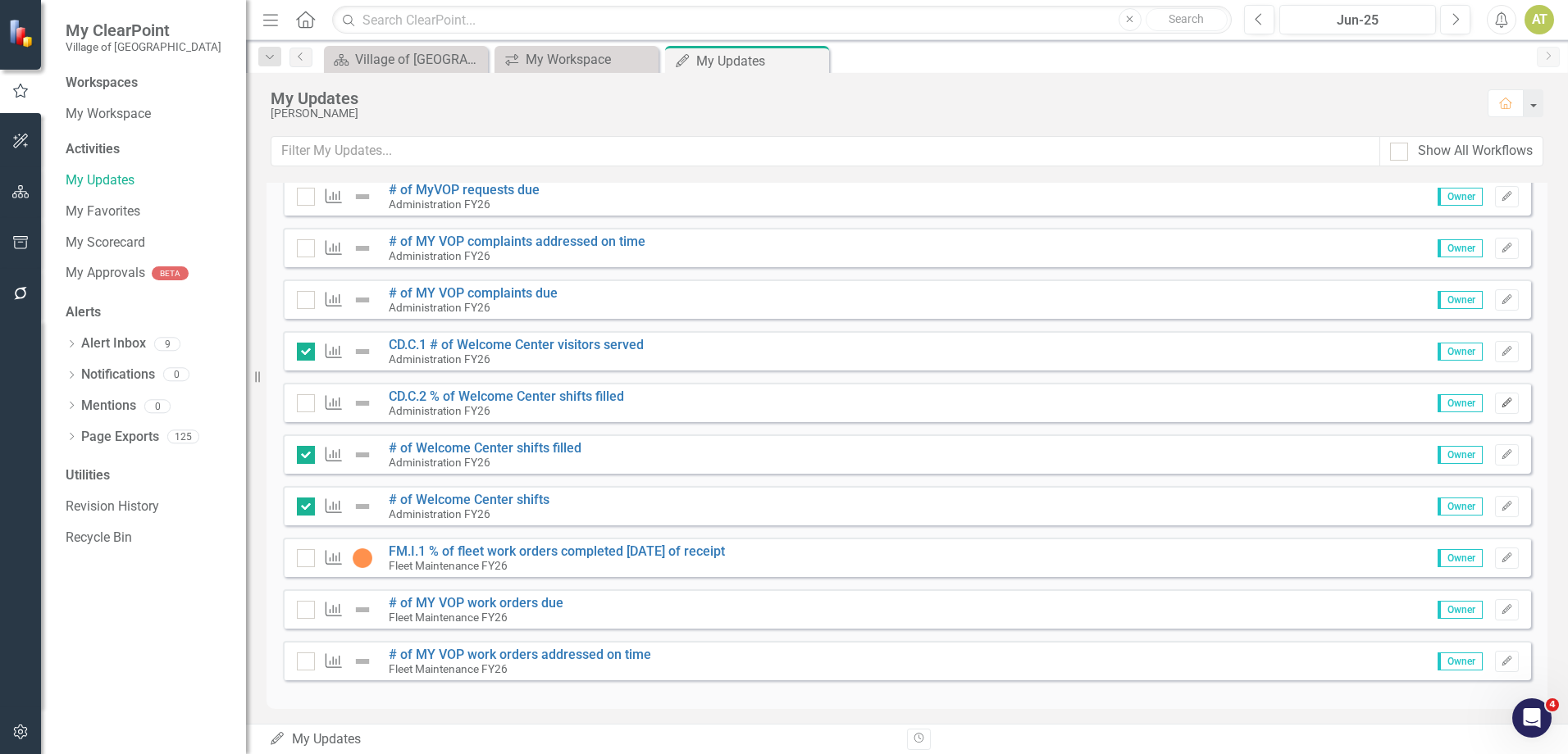
click at [1501, 403] on icon "Edit" at bounding box center [1507, 403] width 13 height 10
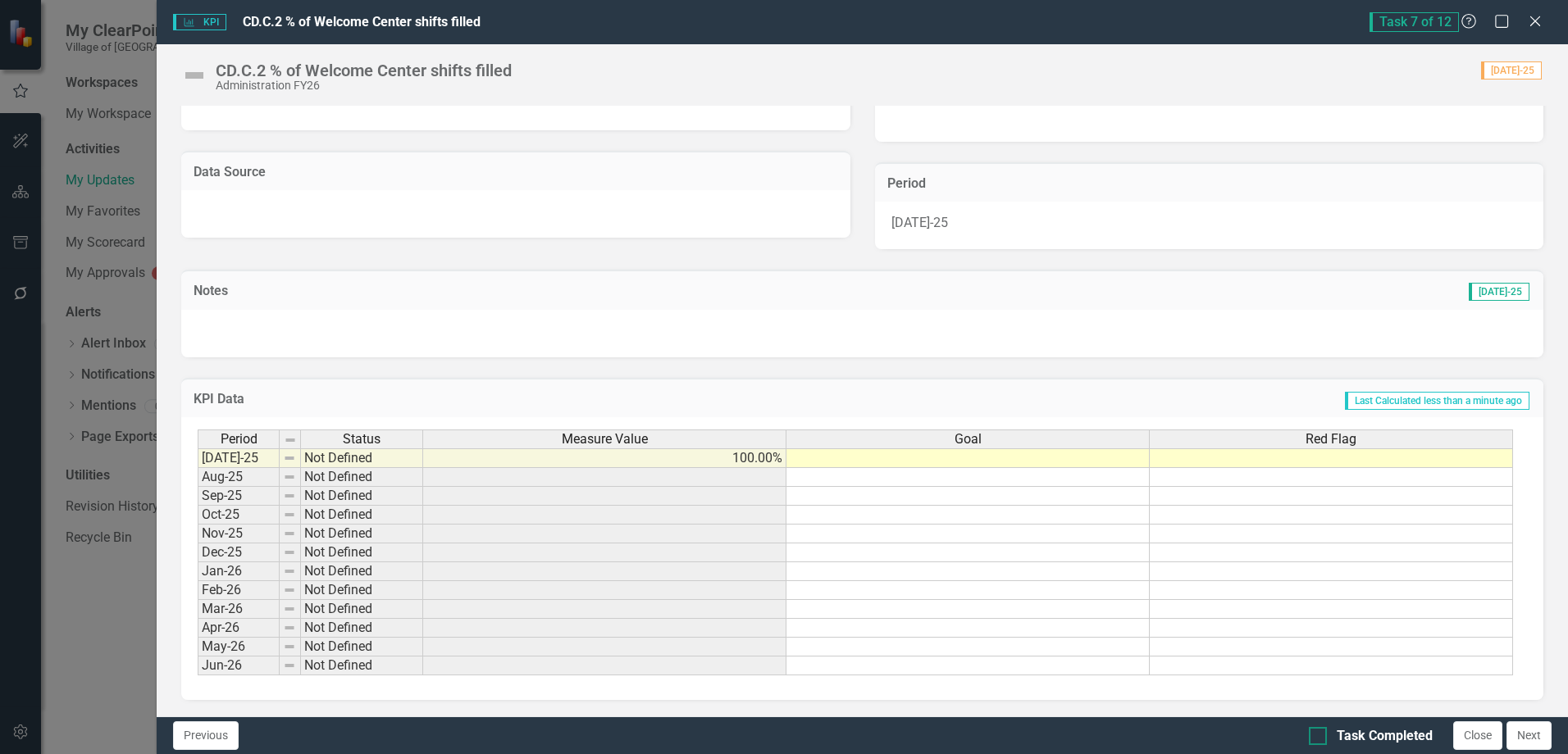
click at [1337, 733] on div "Task Completed" at bounding box center [1384, 736] width 96 height 19
click at [1319, 733] on input "Task Completed" at bounding box center [1314, 733] width 11 height 11
checkbox input "true"
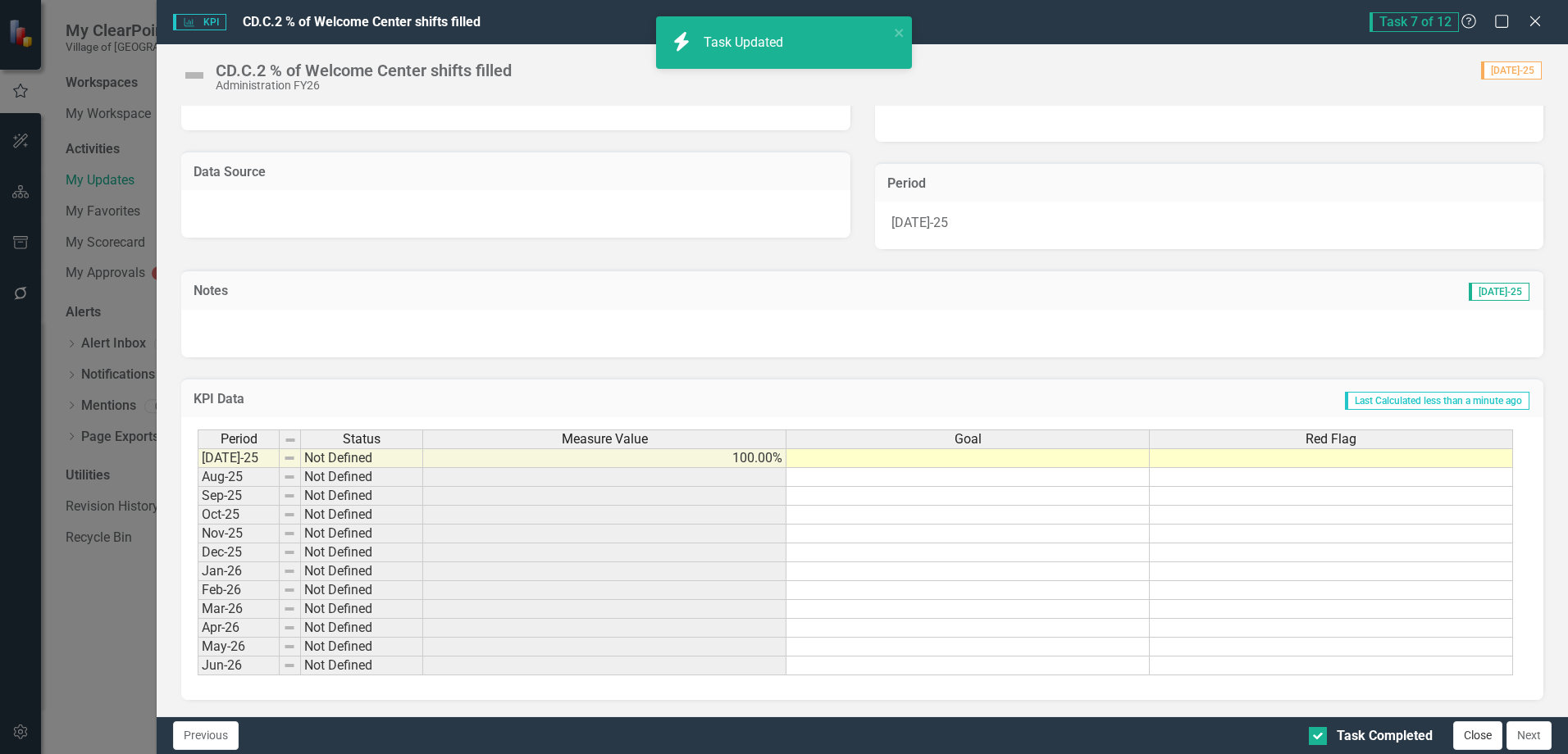
click at [1478, 741] on button "Close" at bounding box center [1477, 735] width 49 height 29
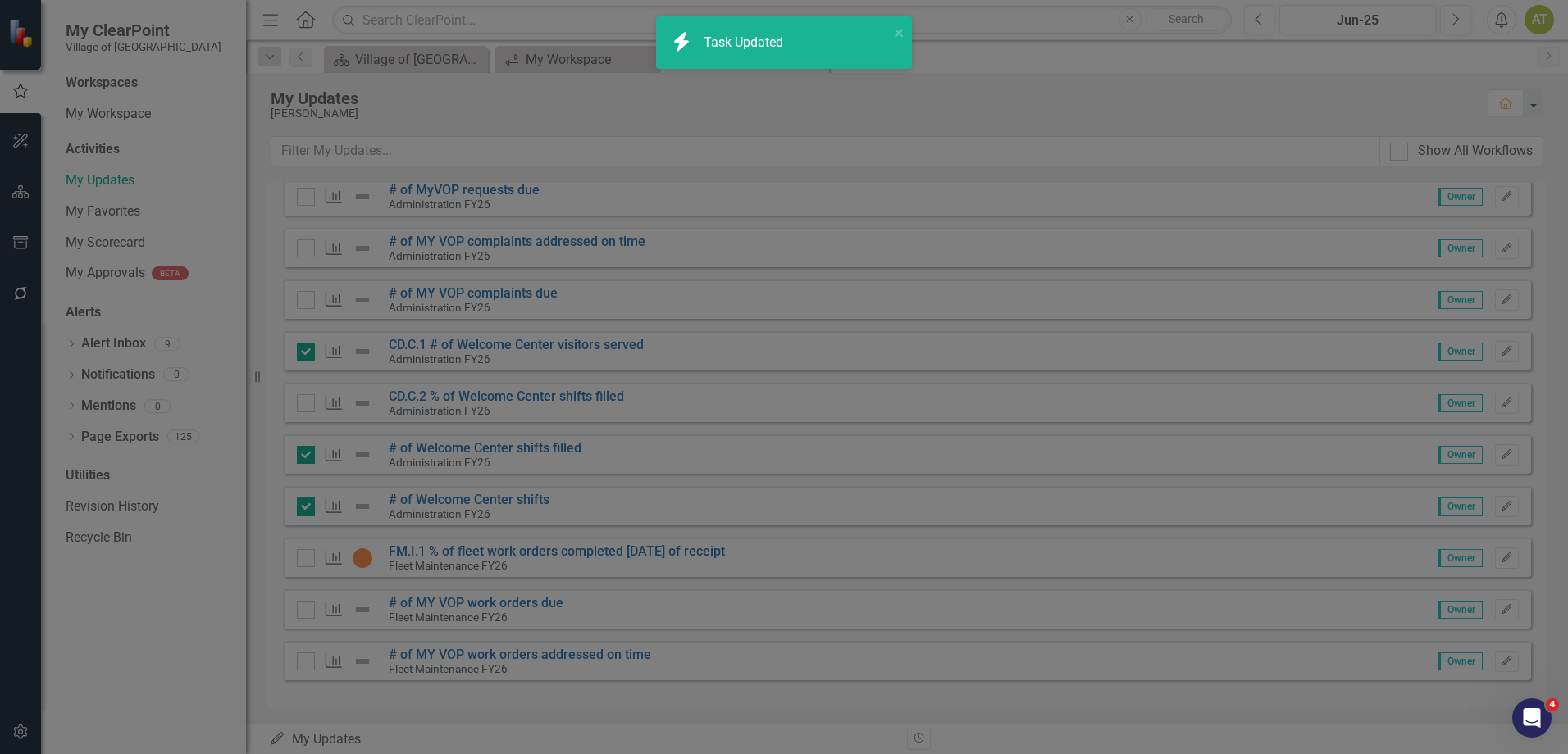
checkbox input "true"
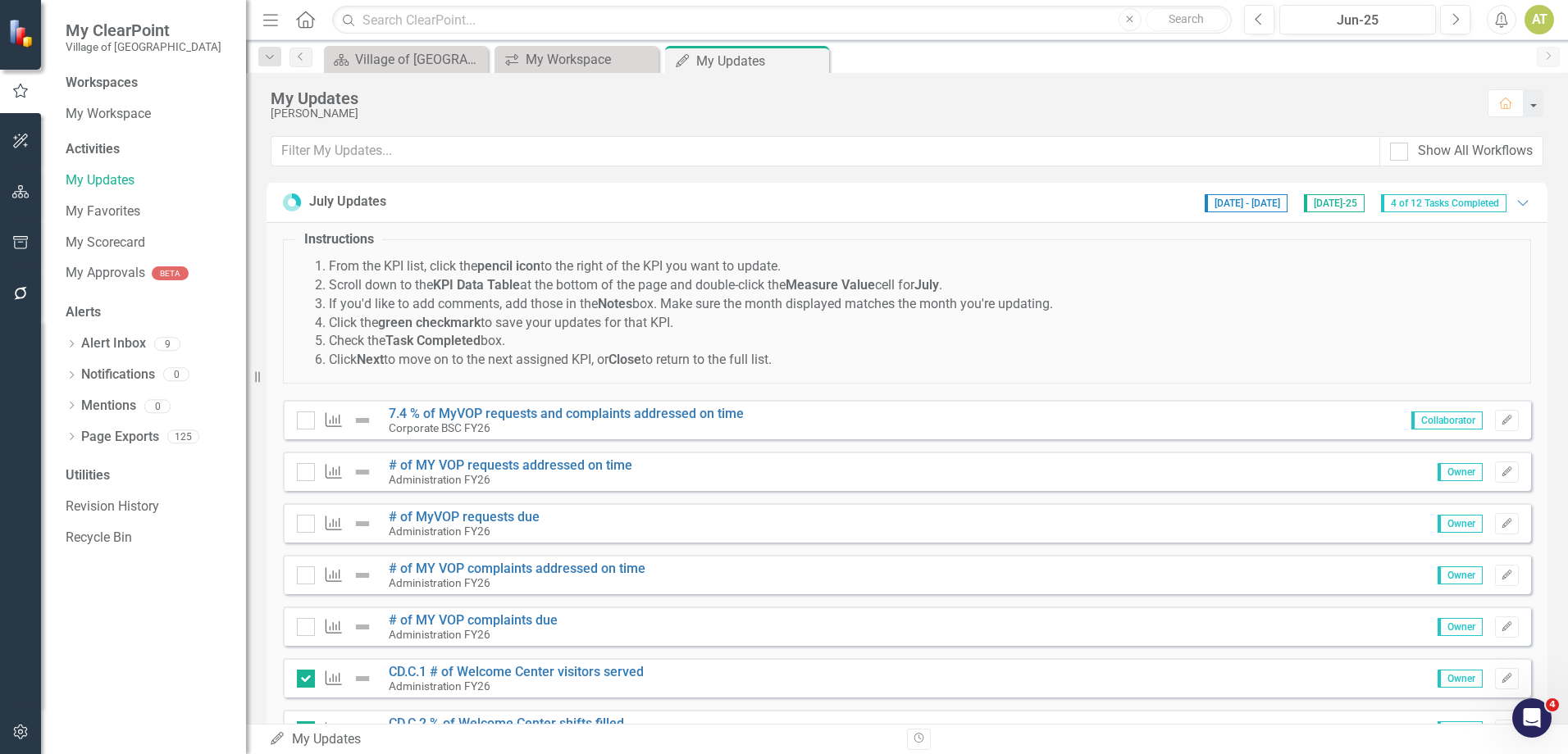
scroll to position [0, 0]
